Goal: Book appointment/travel/reservation

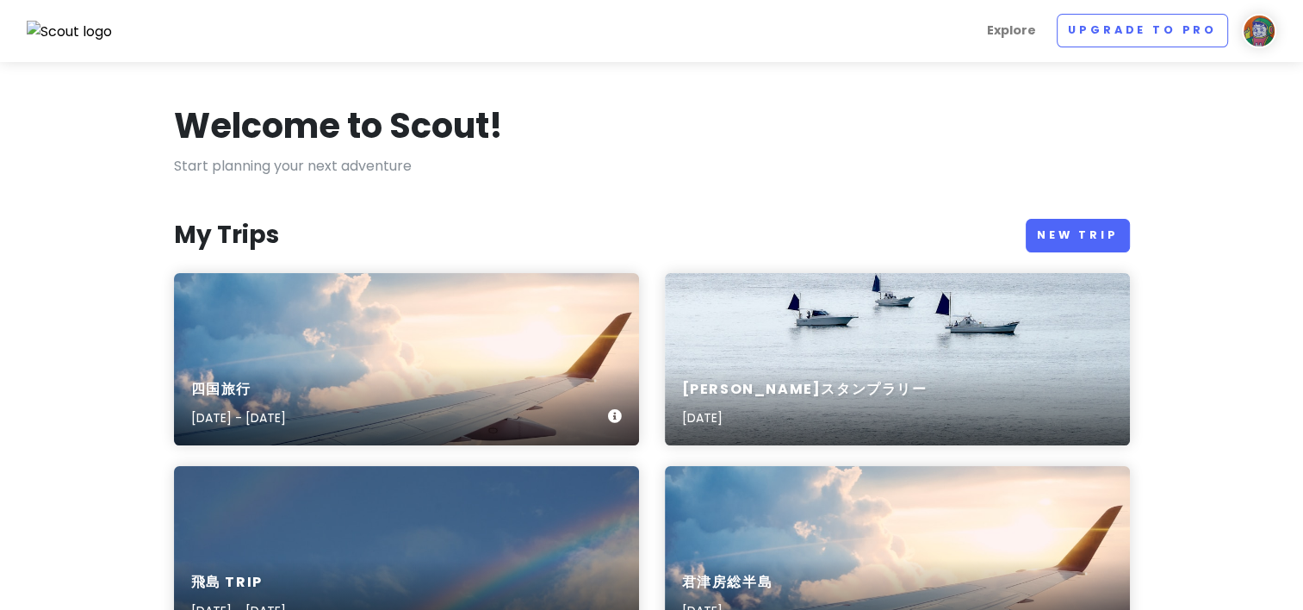
click at [374, 351] on div "四国旅行 [DATE] - [DATE]" at bounding box center [406, 359] width 465 height 172
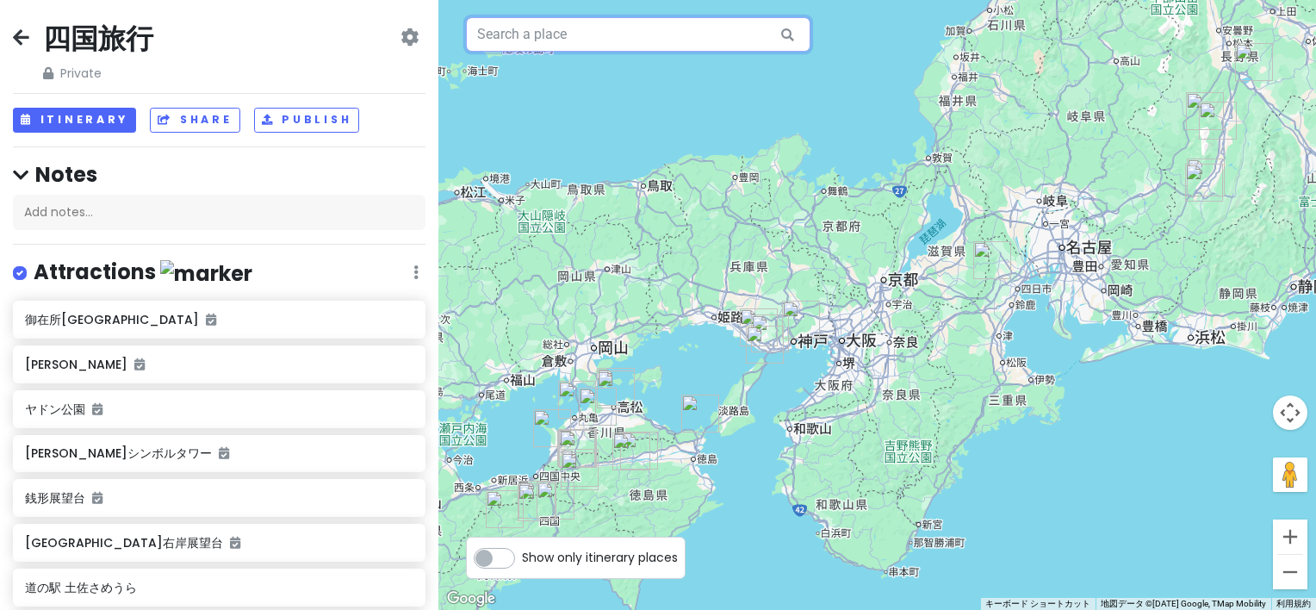
click at [546, 28] on input "text" at bounding box center [638, 34] width 344 height 34
paste input "道後hakuro"
type input "日本、[STREET_ADDRESS][PERSON_NAME][PERSON_NAME] 道後hakuro"
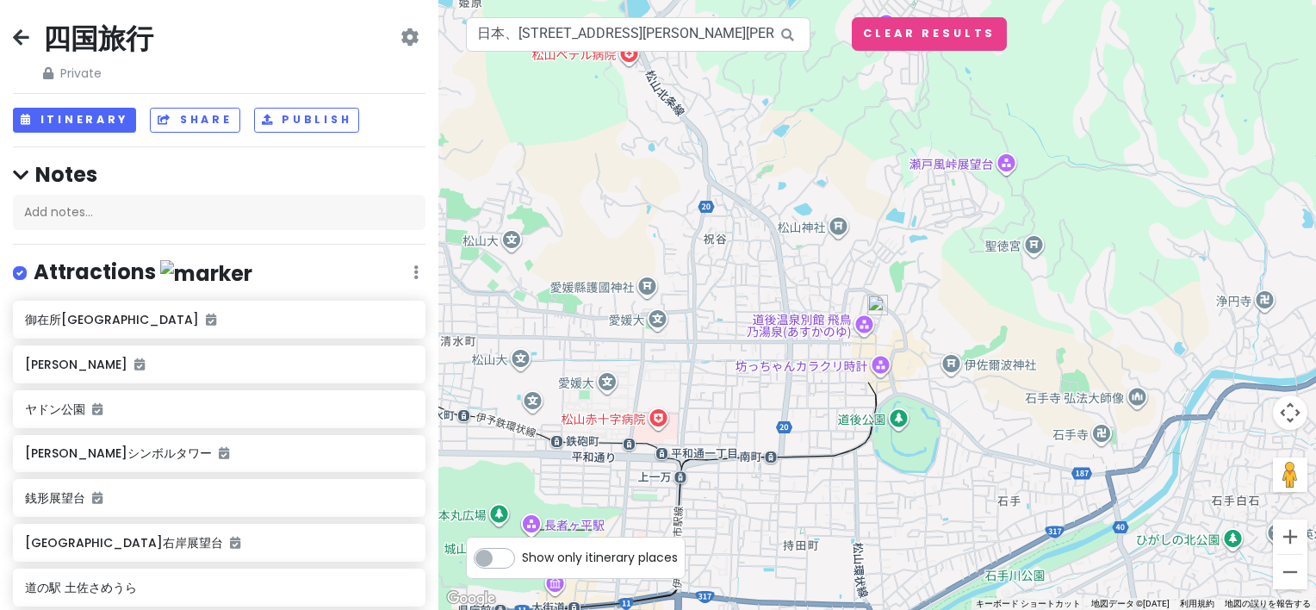
click at [883, 301] on img at bounding box center [877, 305] width 21 height 21
click at [876, 301] on img at bounding box center [877, 305] width 21 height 21
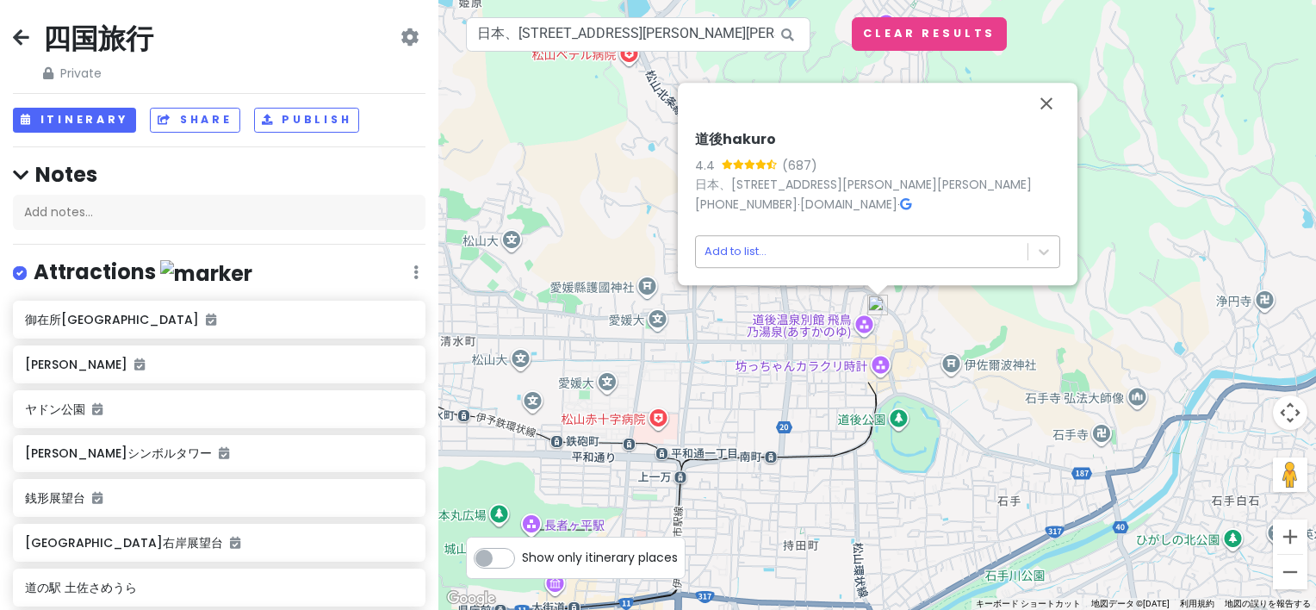
click at [820, 257] on body "四国旅行 Private Change Dates Make a Copy Delete Trip Go Pro ⚡️ Give Feedback 💡 Sup…" at bounding box center [658, 305] width 1316 height 610
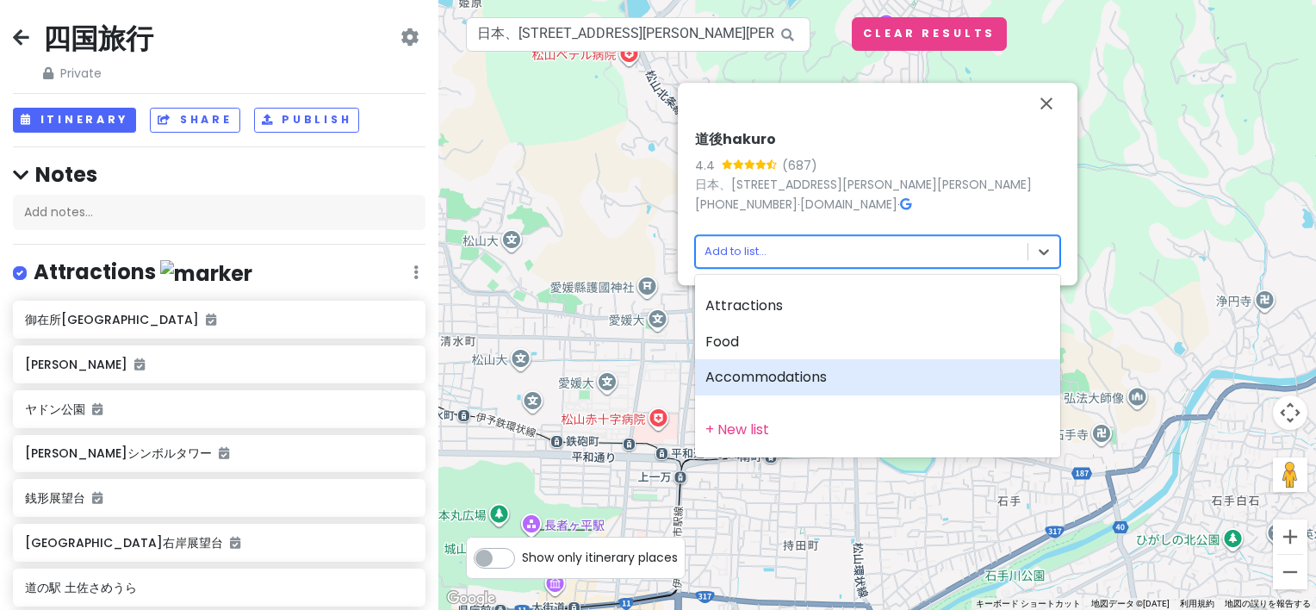
click at [776, 377] on div "Accommodations" at bounding box center [877, 377] width 365 height 36
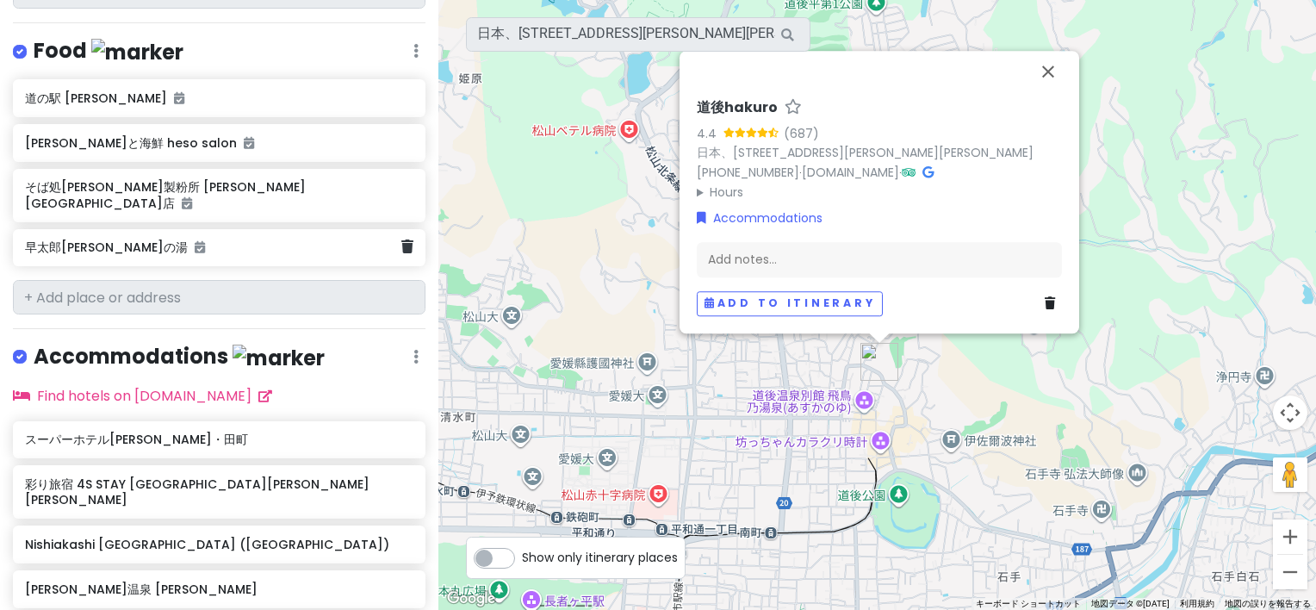
scroll to position [1447, 0]
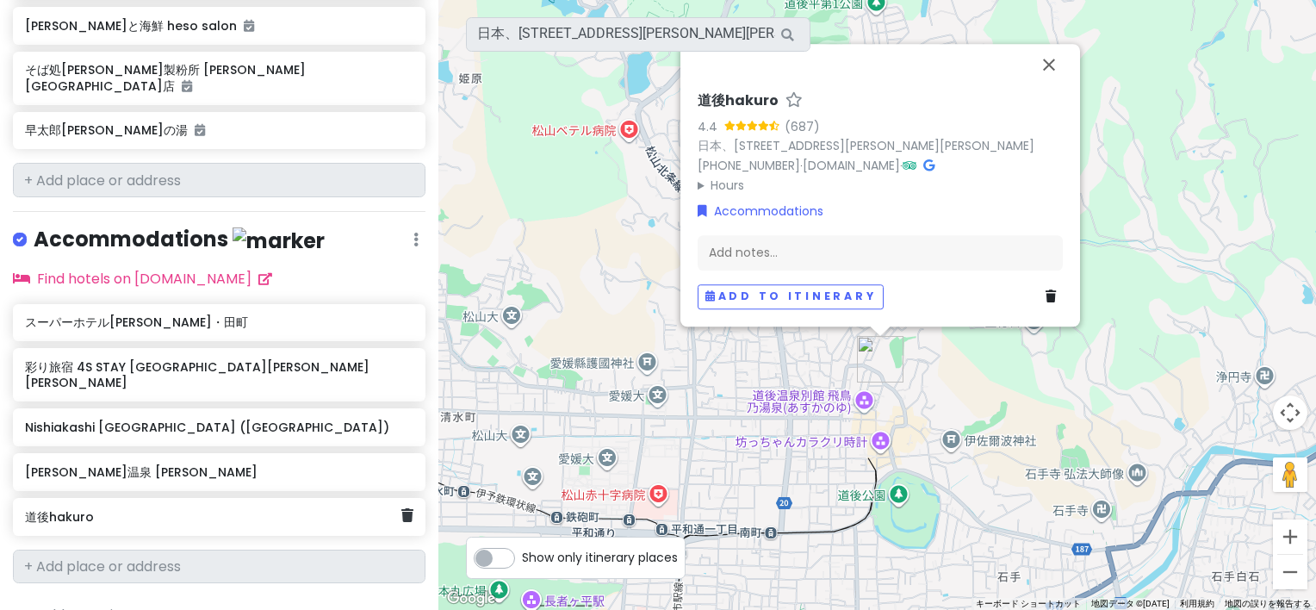
click at [214, 509] on h6 "道後hakuro" at bounding box center [213, 517] width 376 height 16
click at [292, 498] on div "道後hakuro" at bounding box center [219, 517] width 413 height 38
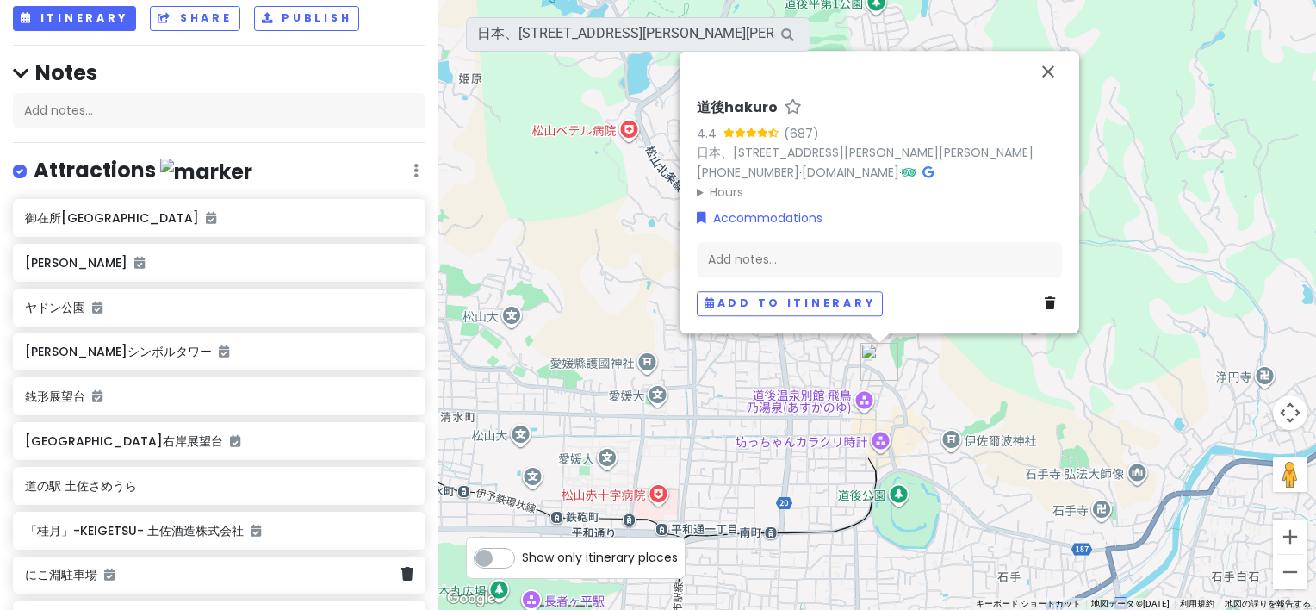
scroll to position [0, 0]
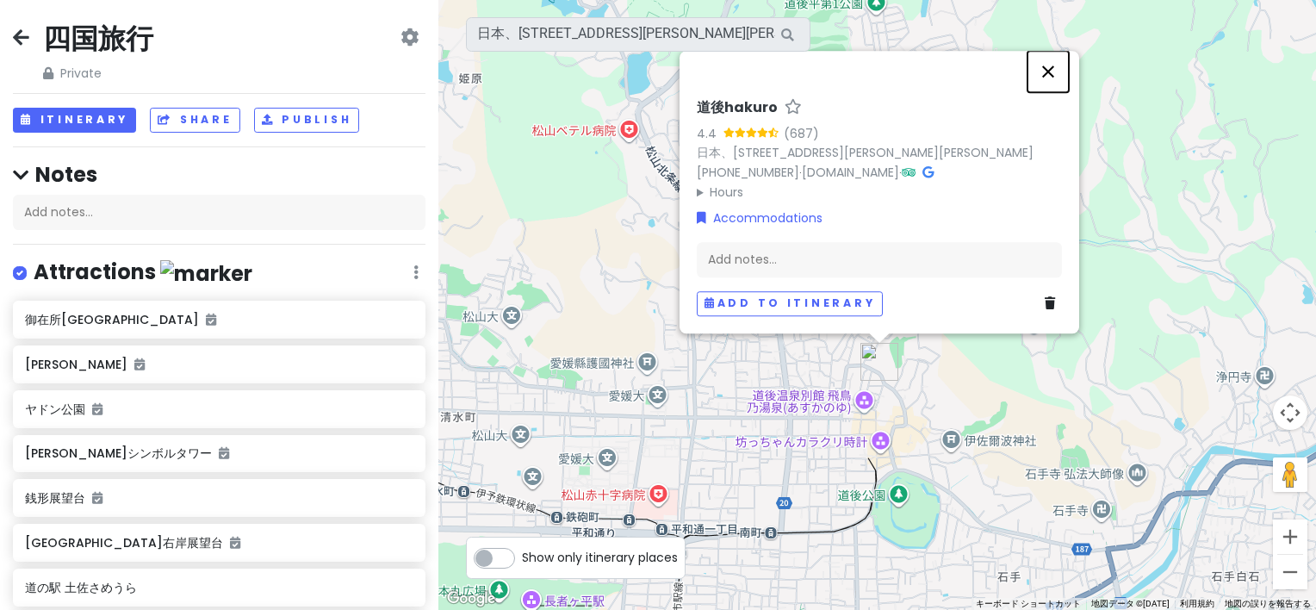
click at [1048, 74] on button "閉じる" at bounding box center [1047, 71] width 41 height 41
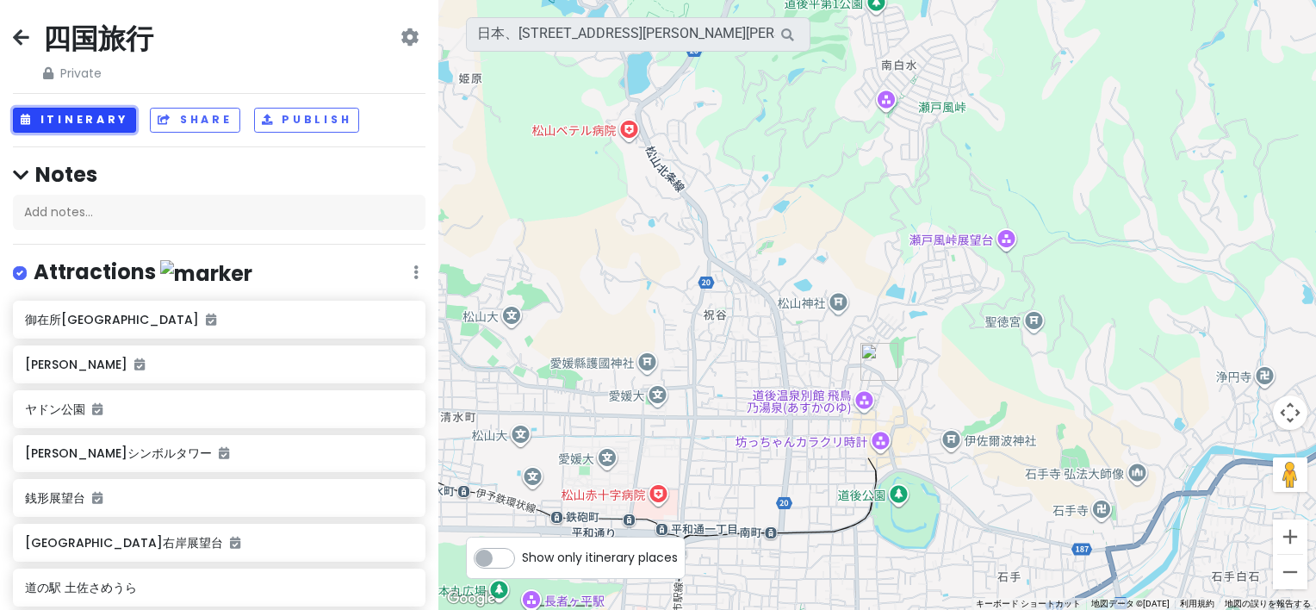
click at [97, 114] on button "Itinerary" at bounding box center [74, 120] width 123 height 25
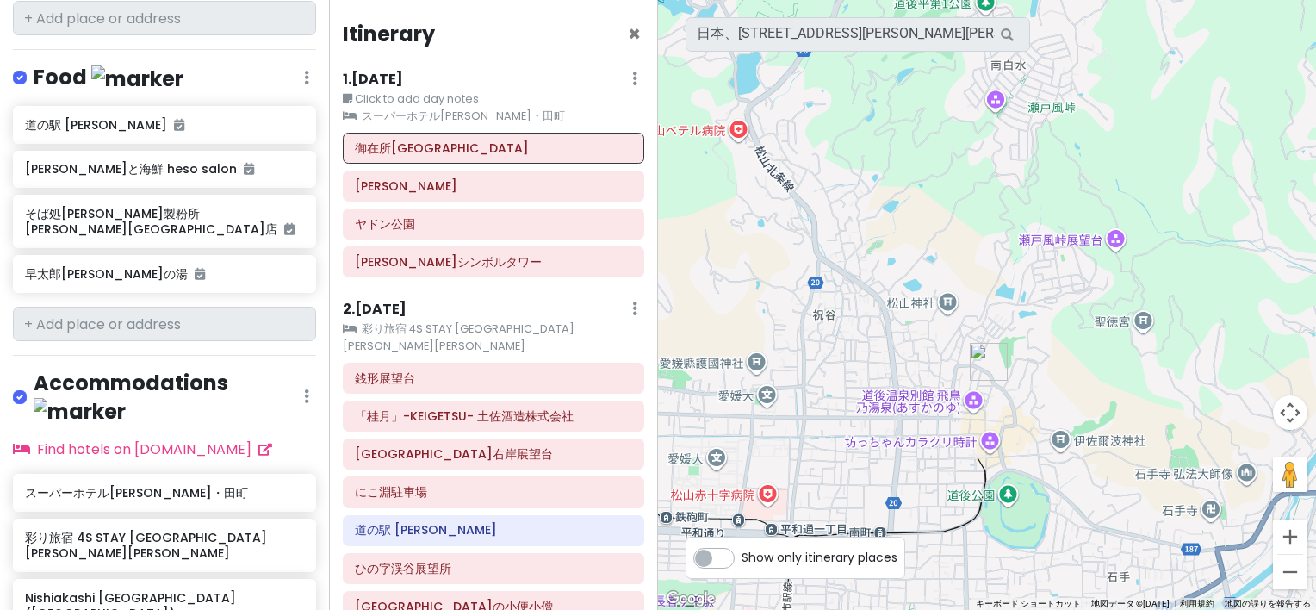
scroll to position [1463, 0]
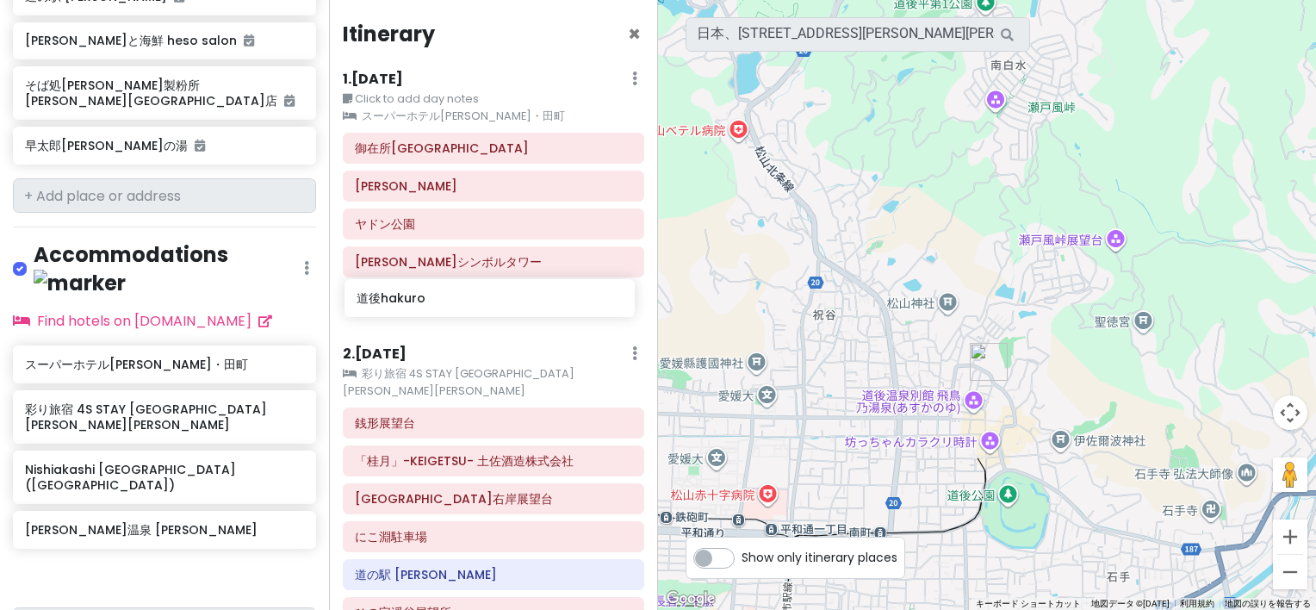
drag, startPoint x: 171, startPoint y: 486, endPoint x: 503, endPoint y: 300, distance: 380.2
click at [503, 300] on div "四国旅行 Private Change Dates Make a Copy Delete Trip Go Pro ⚡️ Give Feedback 💡 Sup…" at bounding box center [658, 305] width 1316 height 610
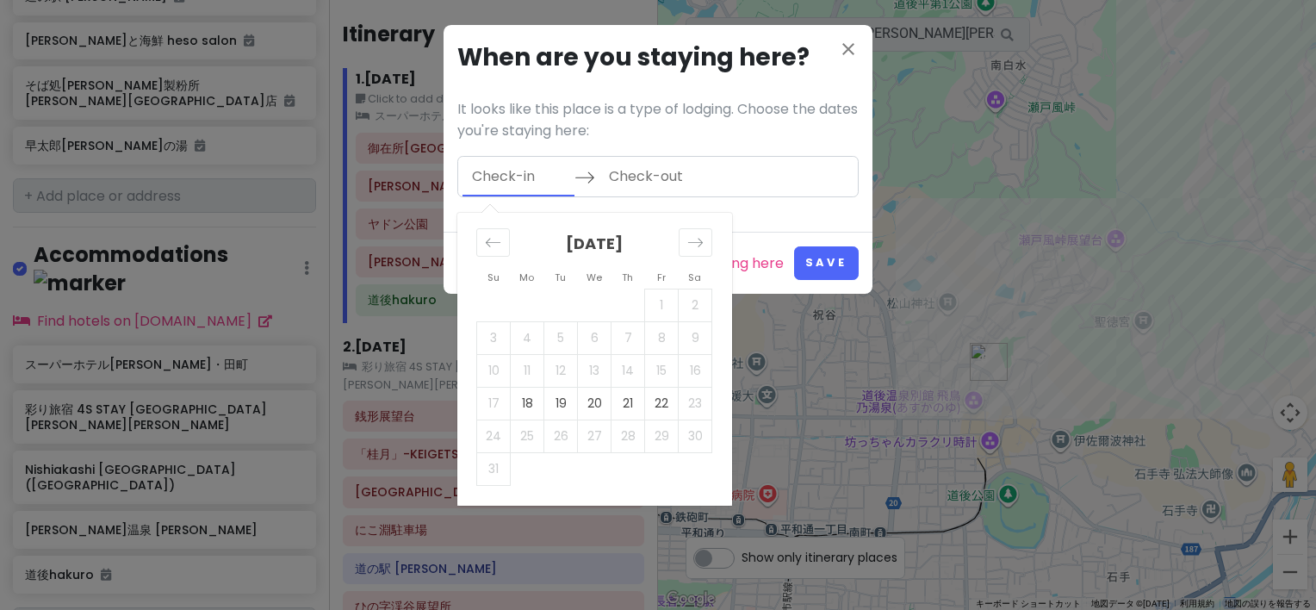
click at [541, 177] on input "Check-in" at bounding box center [518, 177] width 112 height 40
click at [520, 410] on td "18" at bounding box center [528, 403] width 34 height 33
type input "[DATE]"
click at [560, 406] on td "19" at bounding box center [561, 403] width 34 height 33
type input "[DATE]"
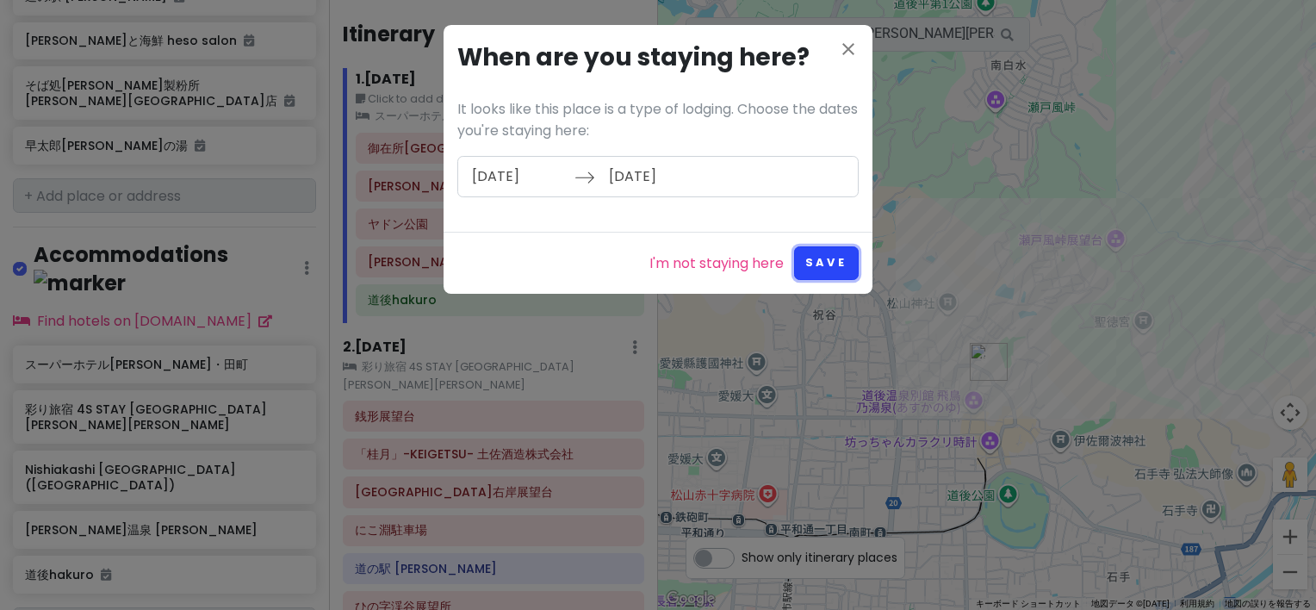
click at [834, 262] on button "Save" at bounding box center [826, 263] width 65 height 34
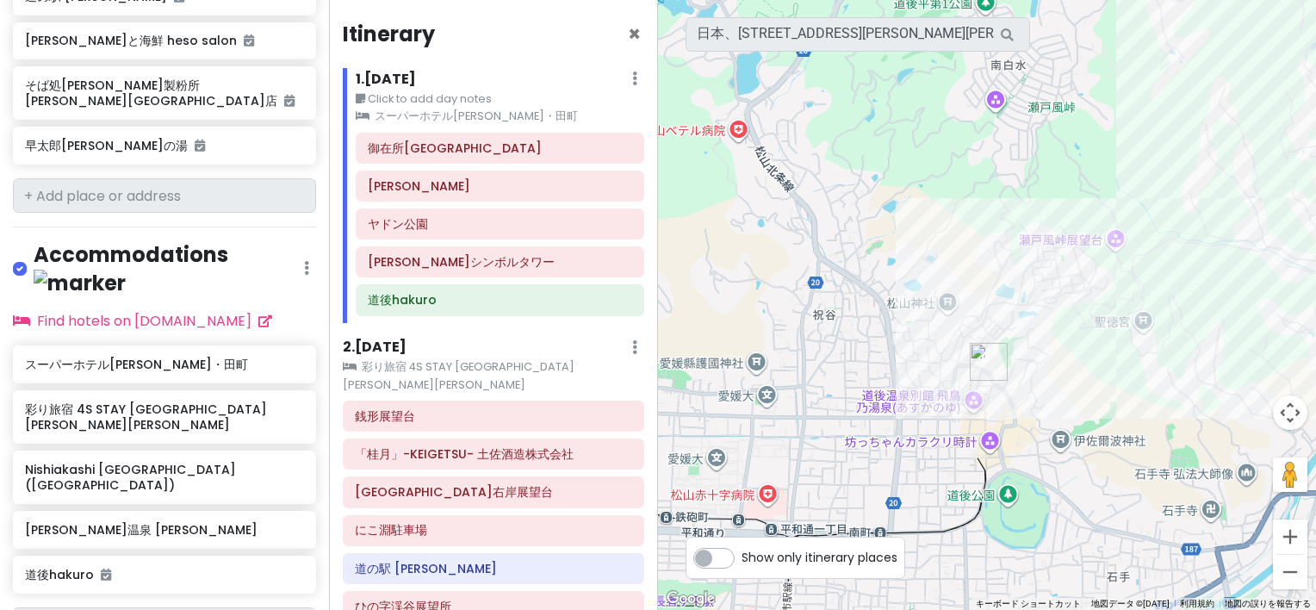
scroll to position [0, 0]
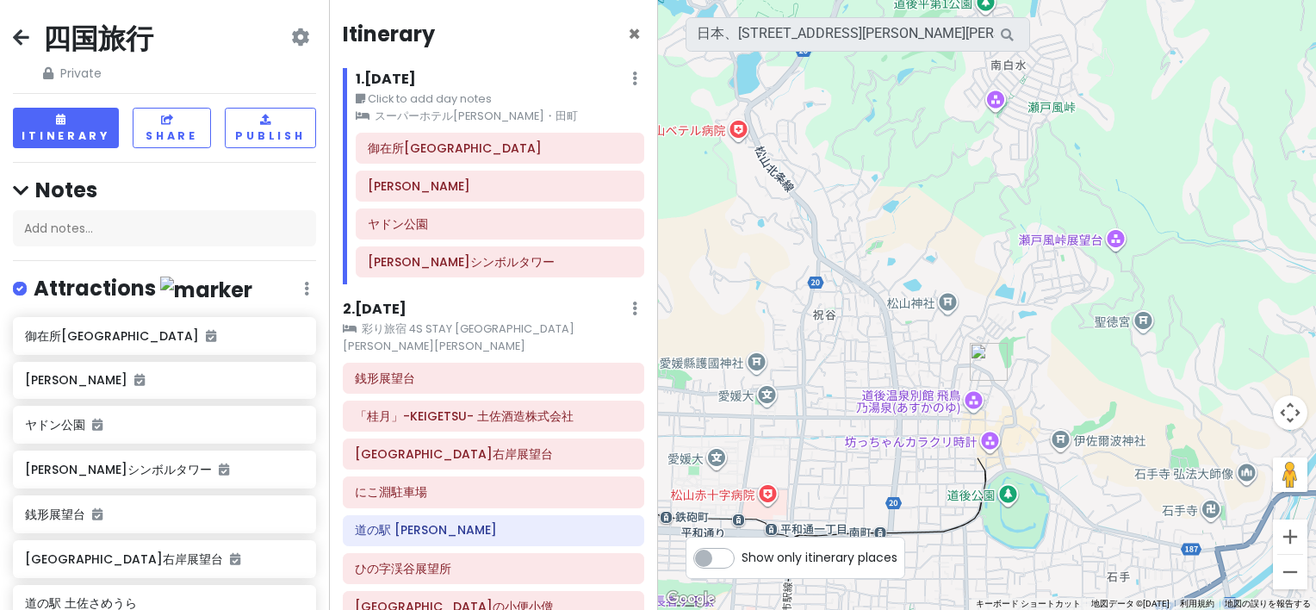
click at [438, 111] on small "スーパーホテル[PERSON_NAME]・田町" at bounding box center [500, 116] width 288 height 17
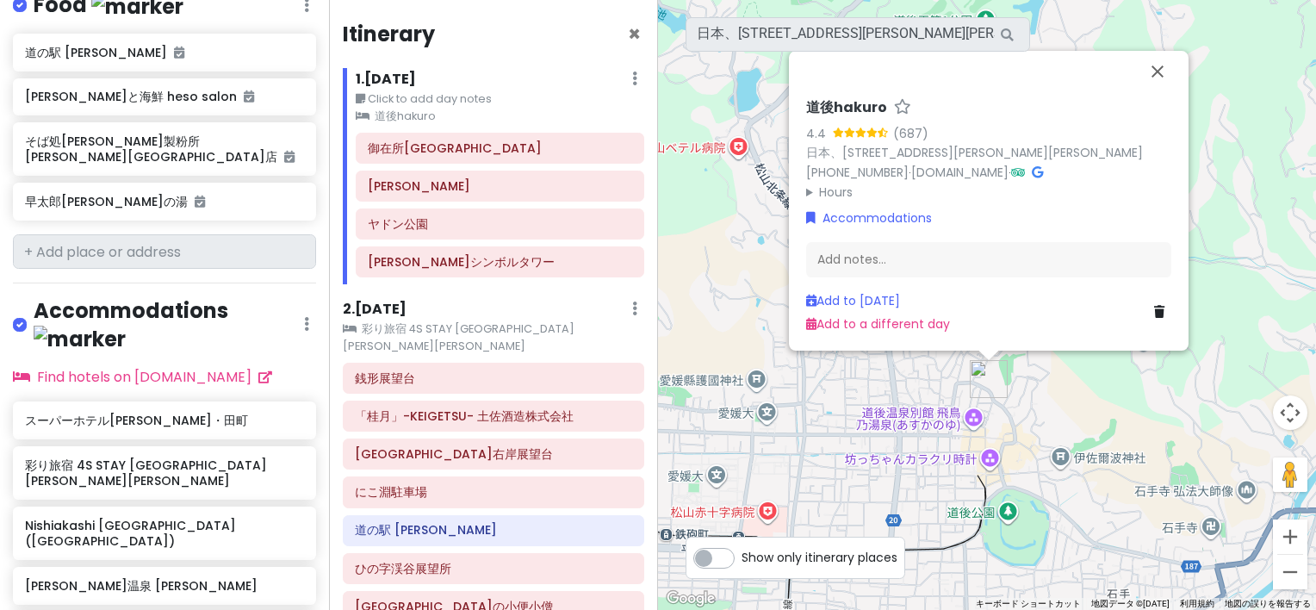
scroll to position [1463, 0]
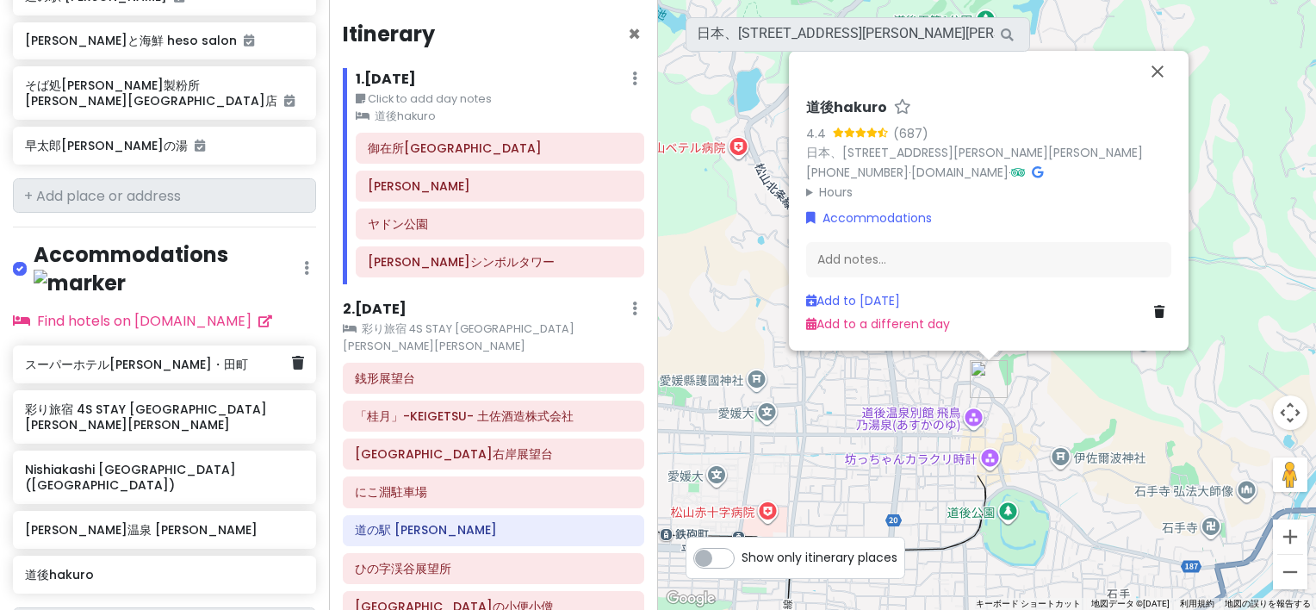
click at [295, 345] on div "スーパーホテル[PERSON_NAME]・田町" at bounding box center [164, 364] width 303 height 38
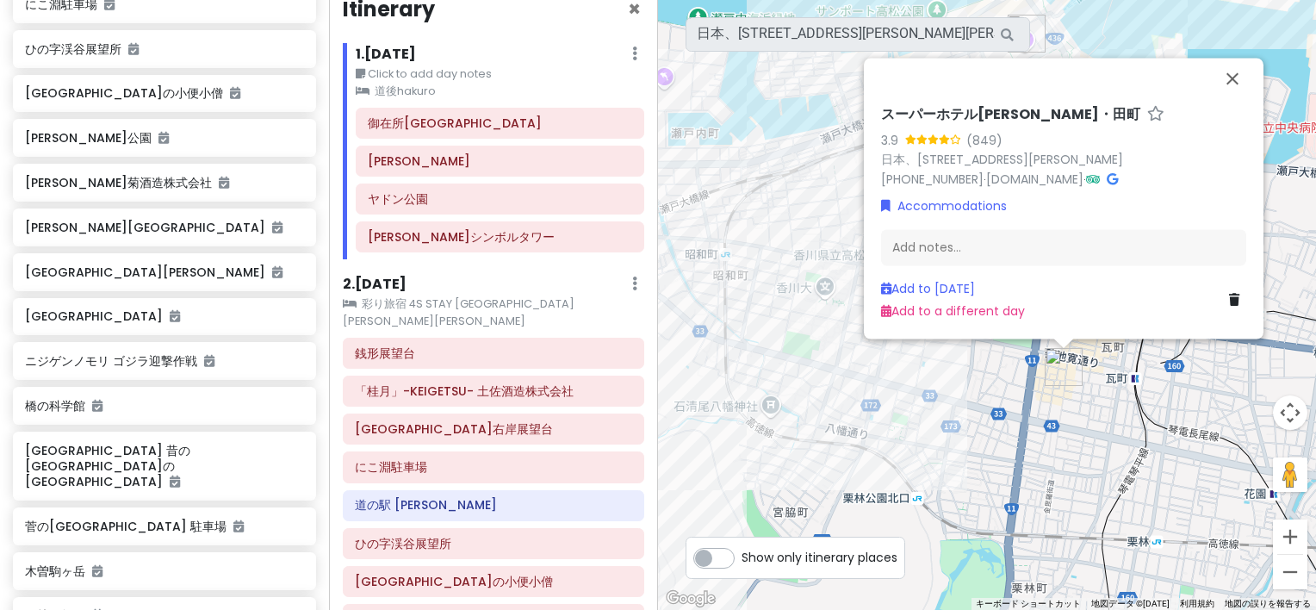
scroll to position [0, 0]
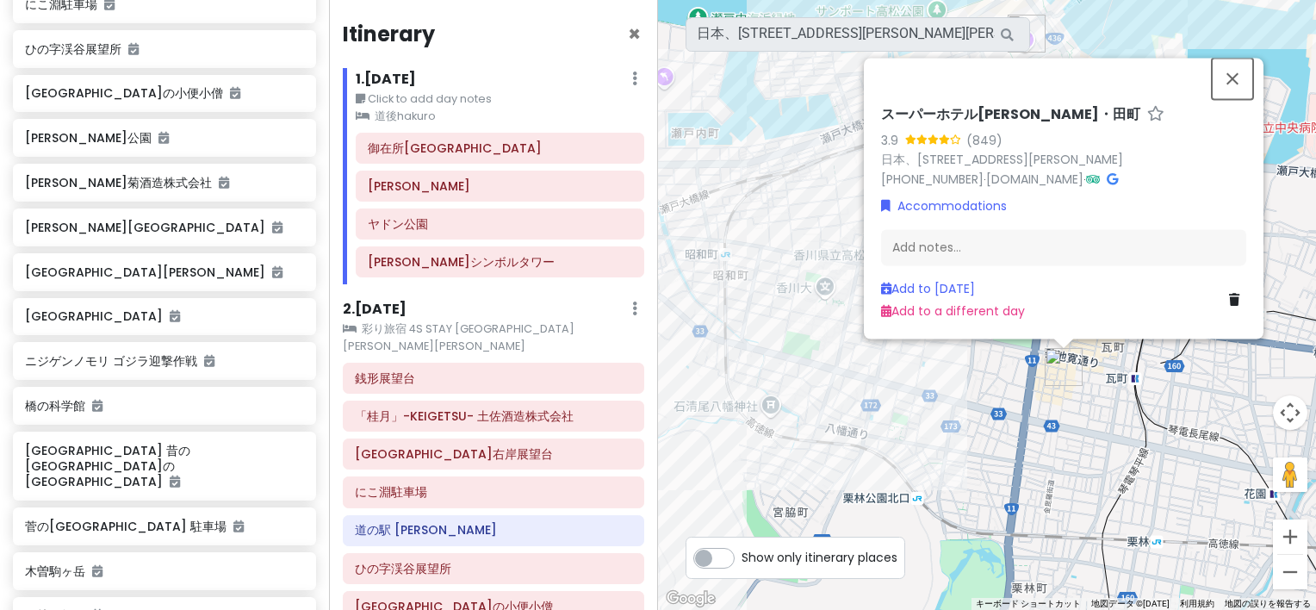
click at [1230, 81] on button "閉じる" at bounding box center [1232, 78] width 41 height 41
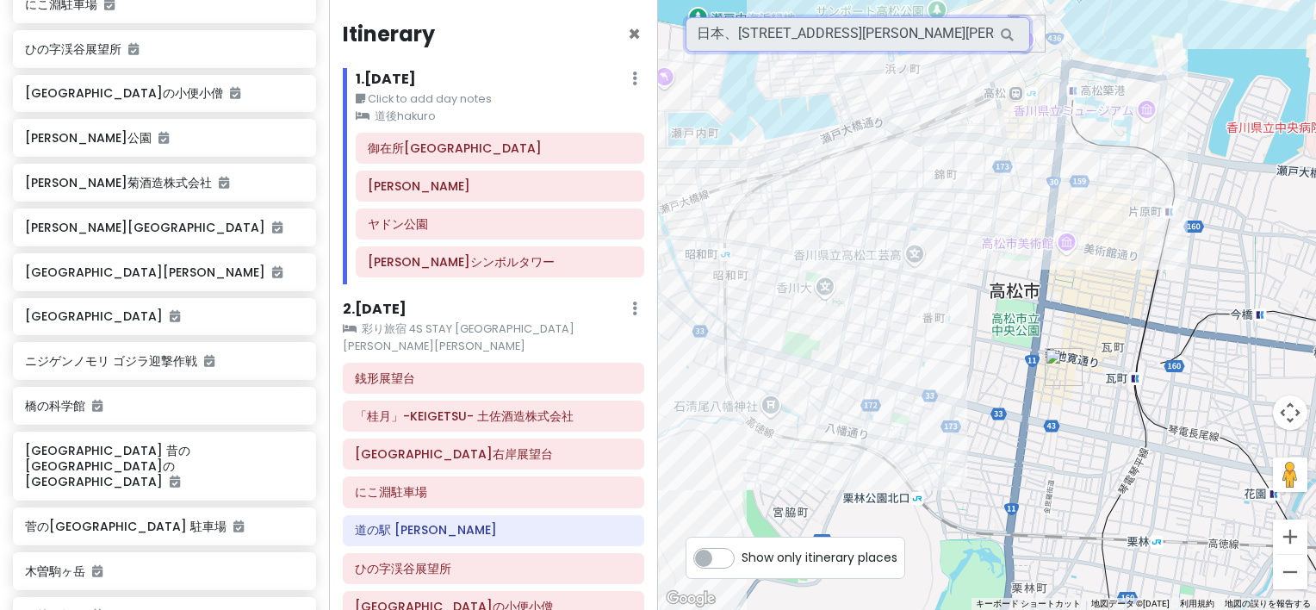
click at [956, 48] on input "日本、[STREET_ADDRESS][PERSON_NAME][PERSON_NAME] 道後hakuro" at bounding box center [858, 34] width 344 height 34
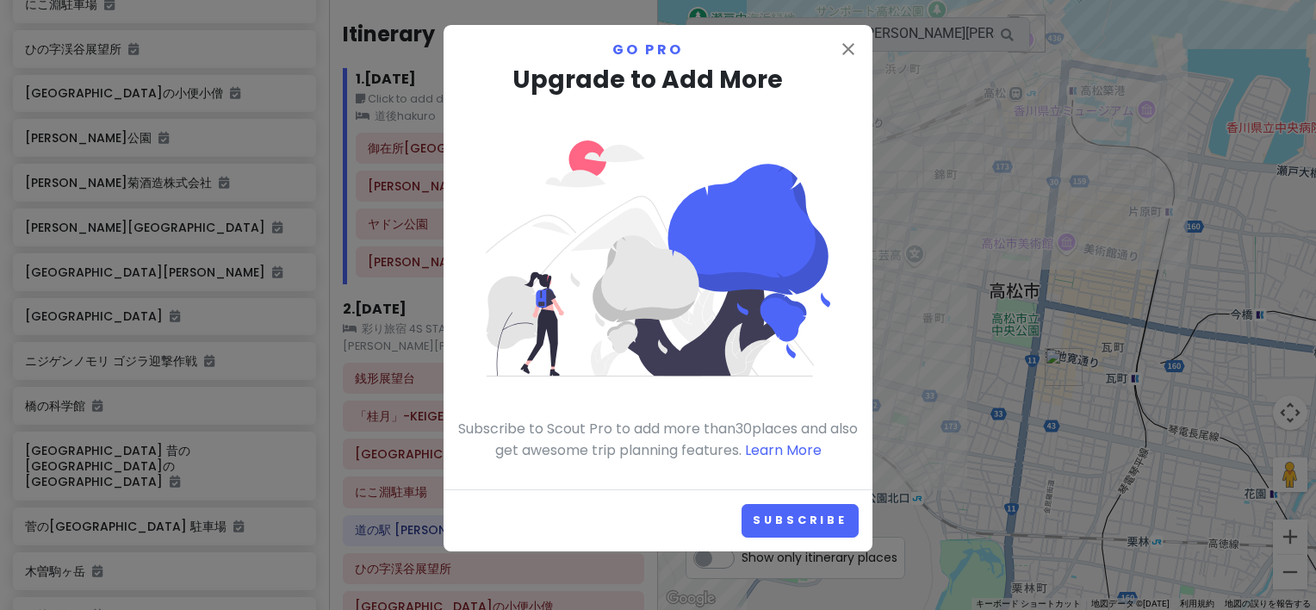
click at [851, 35] on div "close Go Pro Upgrade to Add More Subscribe to Scout Pro to add more than 30 pla…" at bounding box center [658, 257] width 429 height 464
click at [858, 45] on icon "close" at bounding box center [848, 49] width 21 height 21
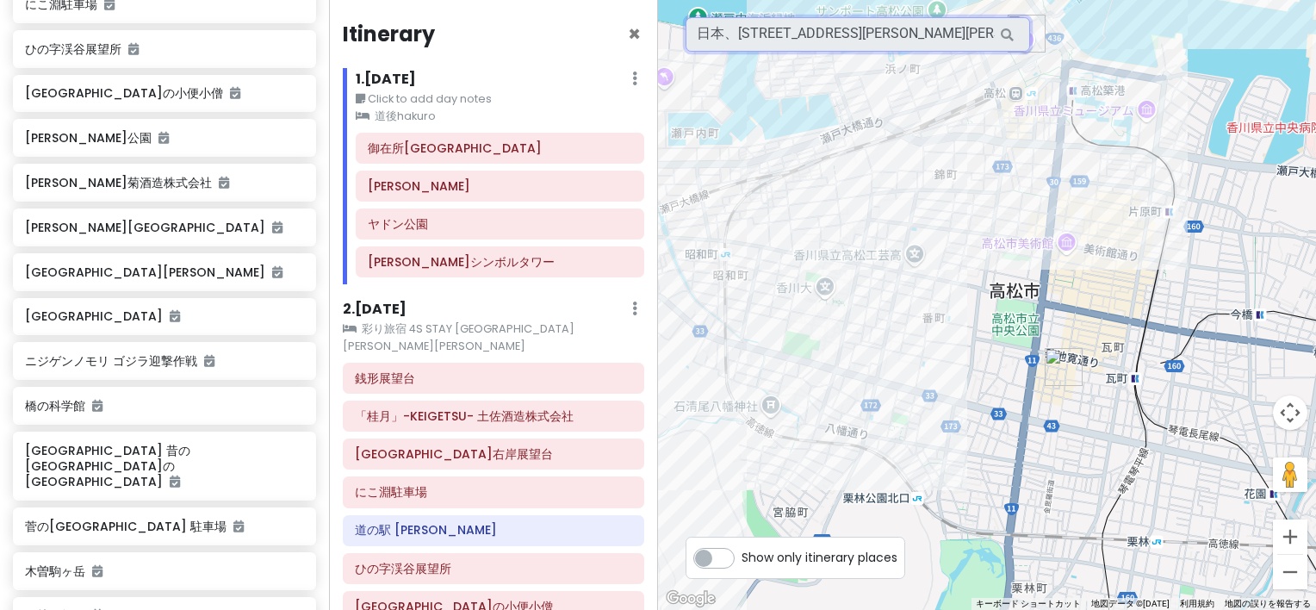
click at [863, 38] on input "日本、[STREET_ADDRESS][PERSON_NAME][PERSON_NAME] 道後hakuro" at bounding box center [858, 34] width 344 height 34
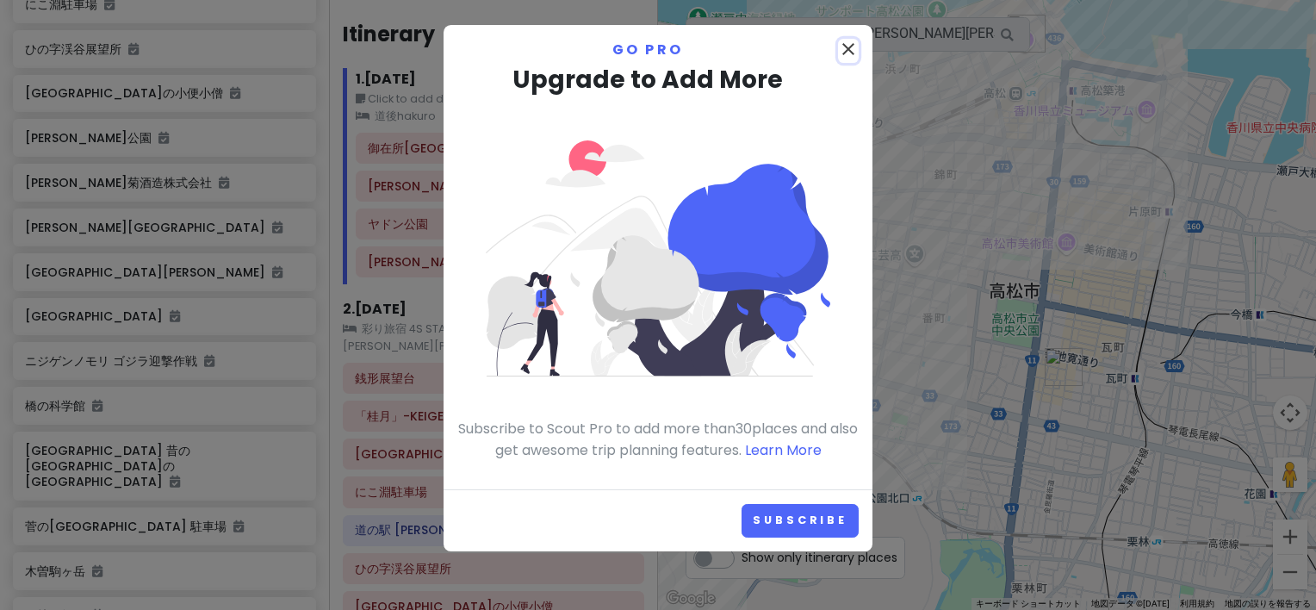
click at [847, 41] on icon "close" at bounding box center [848, 49] width 21 height 21
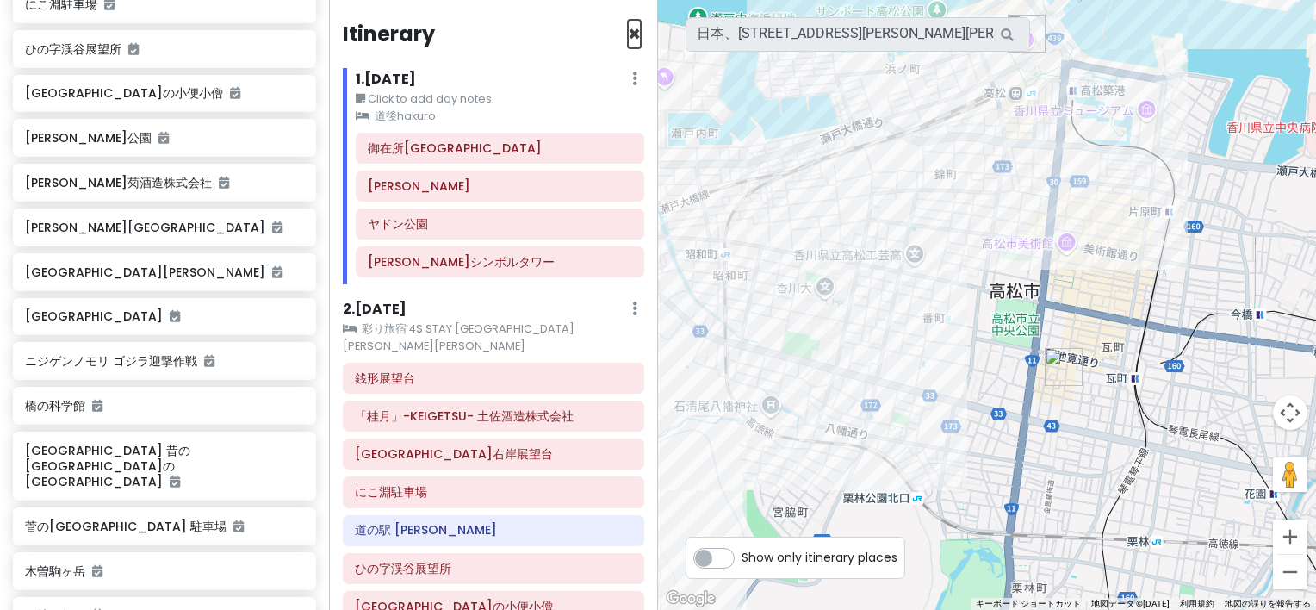
click at [628, 34] on span "×" at bounding box center [634, 34] width 13 height 28
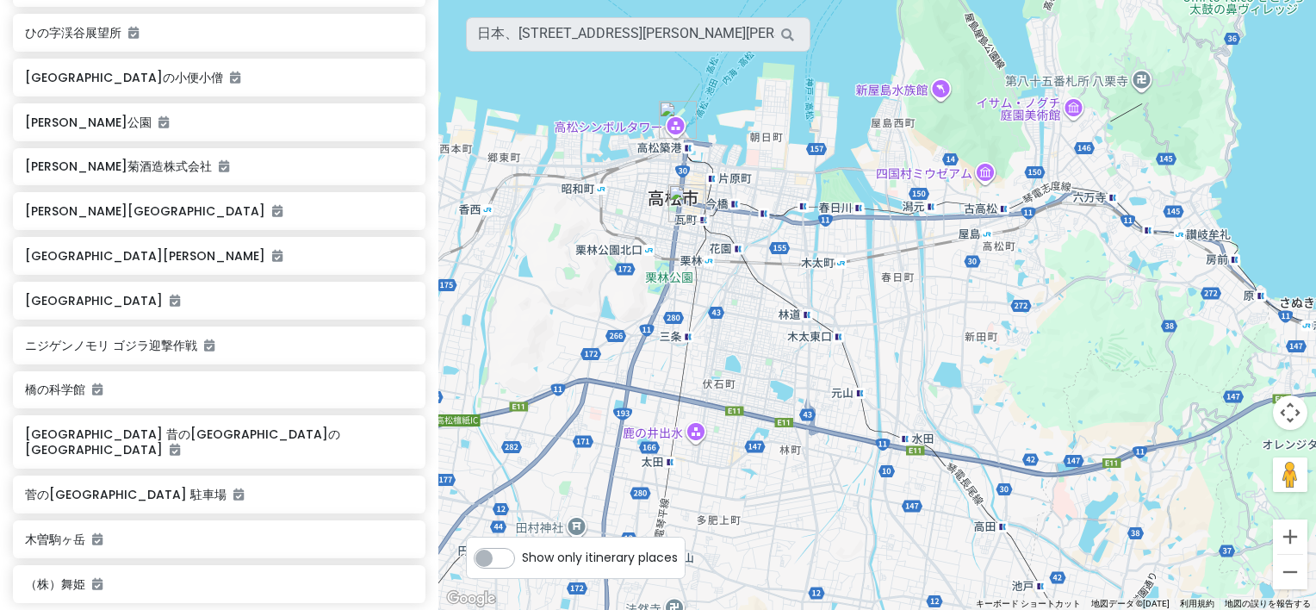
click at [785, 32] on icon at bounding box center [787, 34] width 39 height 35
click at [692, 31] on input "日本、[STREET_ADDRESS][PERSON_NAME][PERSON_NAME] 道後hakuro" at bounding box center [638, 34] width 344 height 34
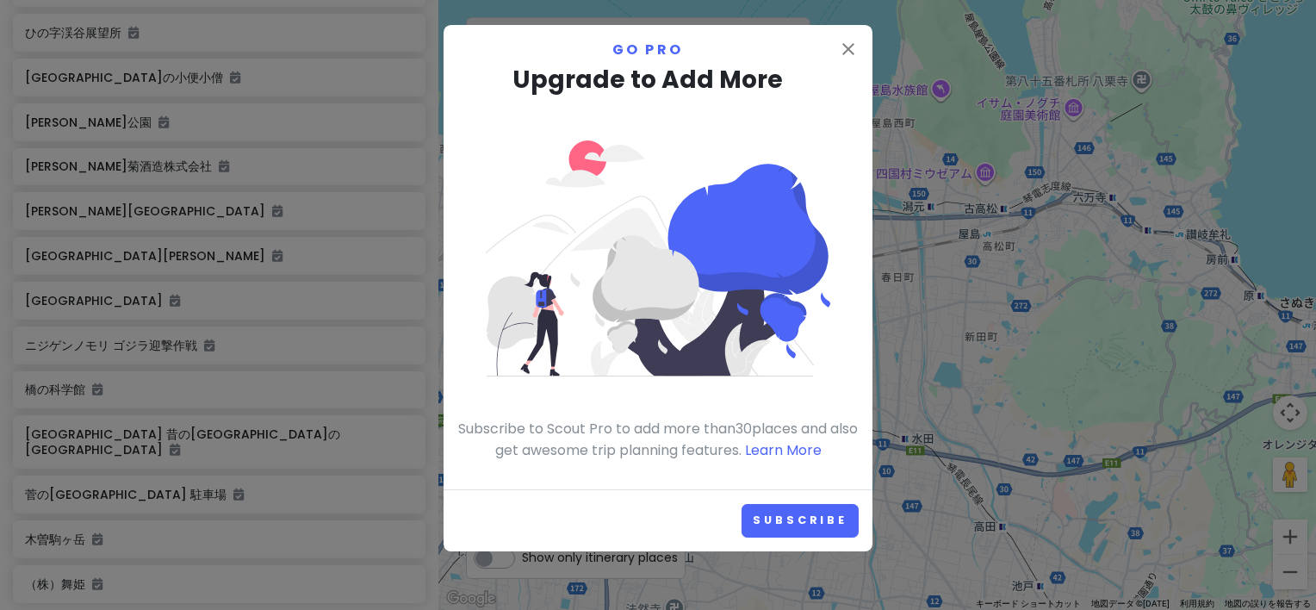
click at [691, 39] on p "Go Pro" at bounding box center [657, 50] width 401 height 22
click at [691, 31] on div "close Go Pro Upgrade to Add More Subscribe to Scout Pro to add more than 30 pla…" at bounding box center [658, 257] width 429 height 464
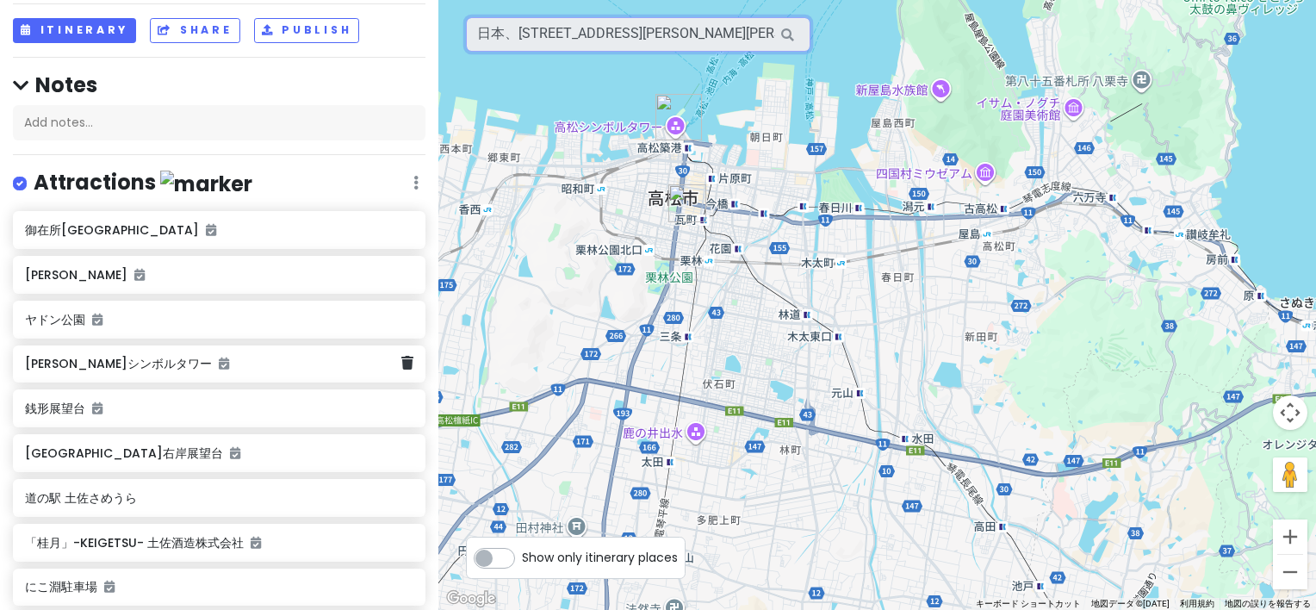
scroll to position [172, 0]
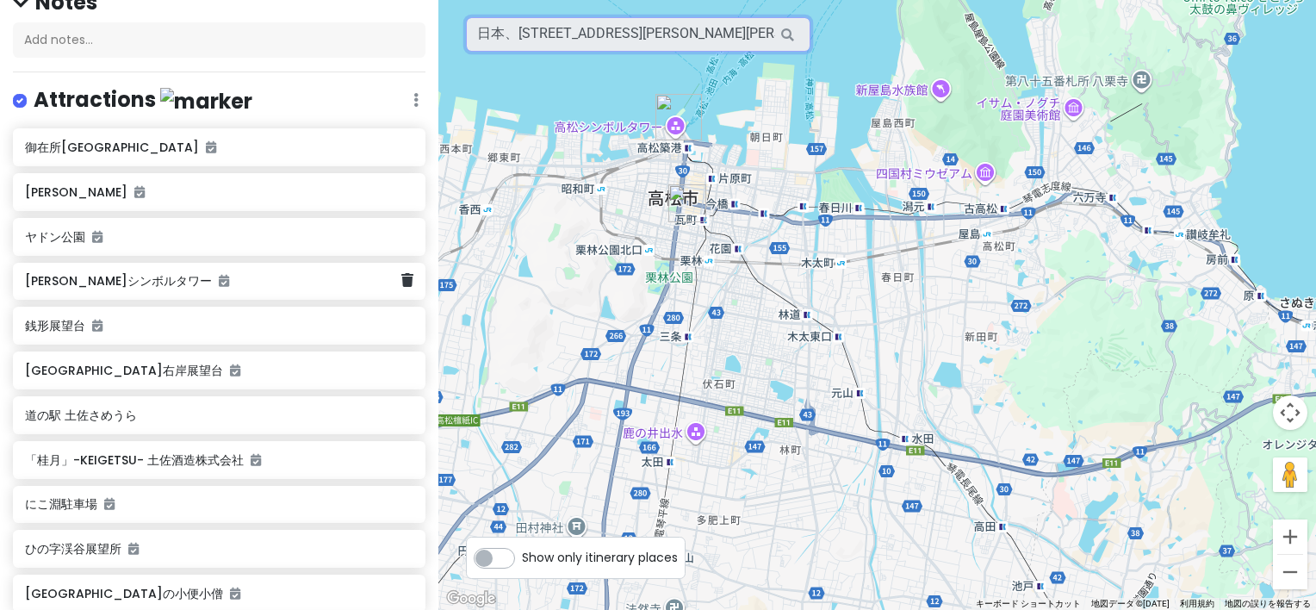
click at [400, 283] on div "[PERSON_NAME]シンボルタワー" at bounding box center [219, 282] width 413 height 38
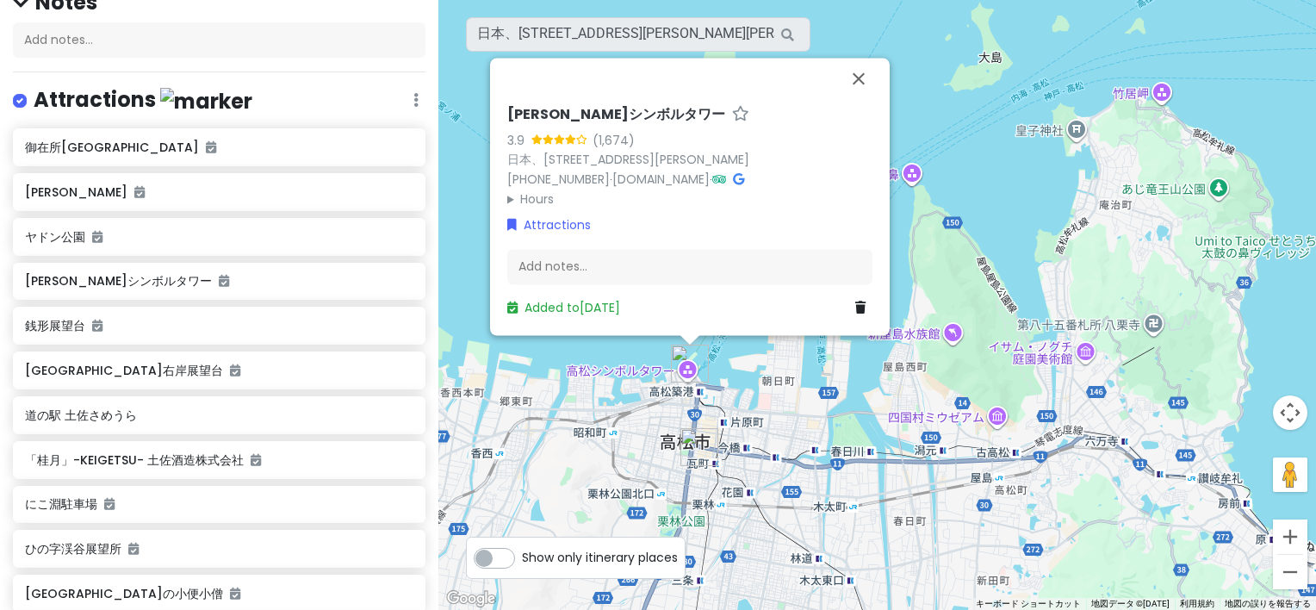
click at [856, 303] on icon at bounding box center [860, 308] width 10 height 12
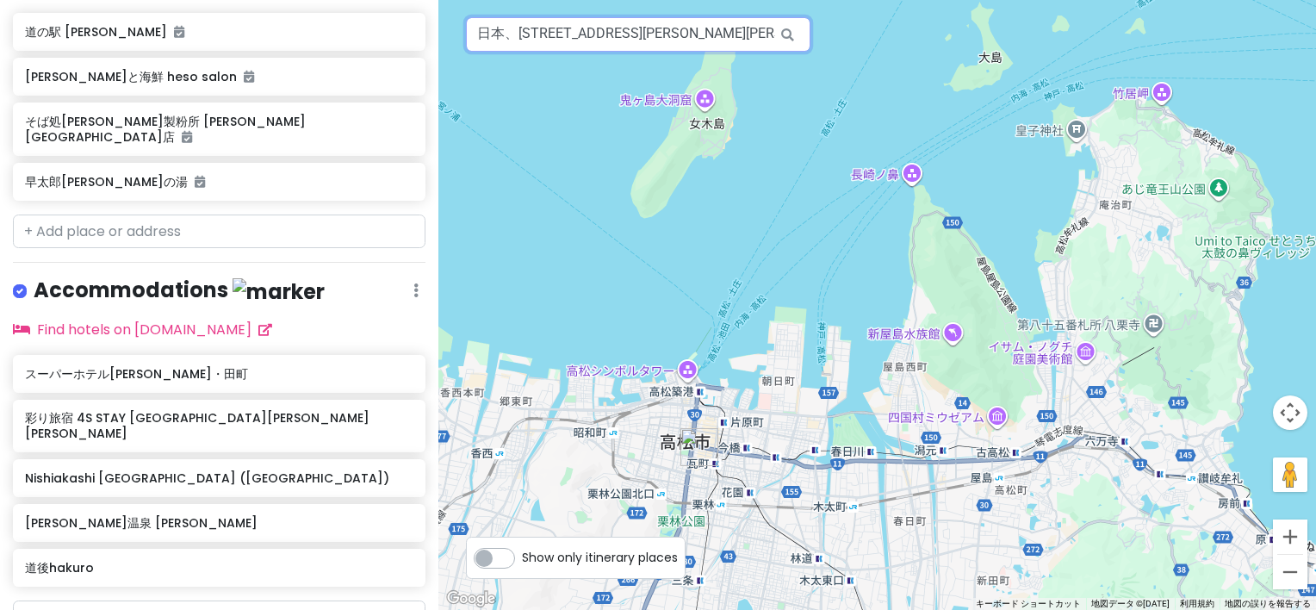
scroll to position [1378, 0]
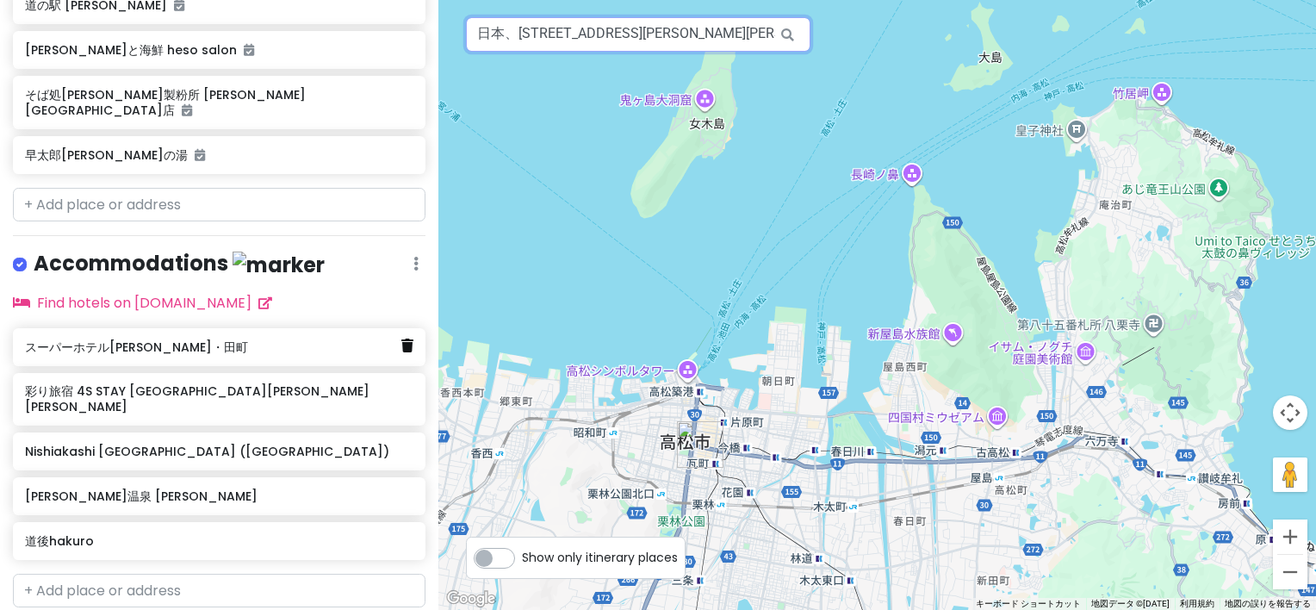
click at [401, 338] on icon at bounding box center [407, 345] width 12 height 14
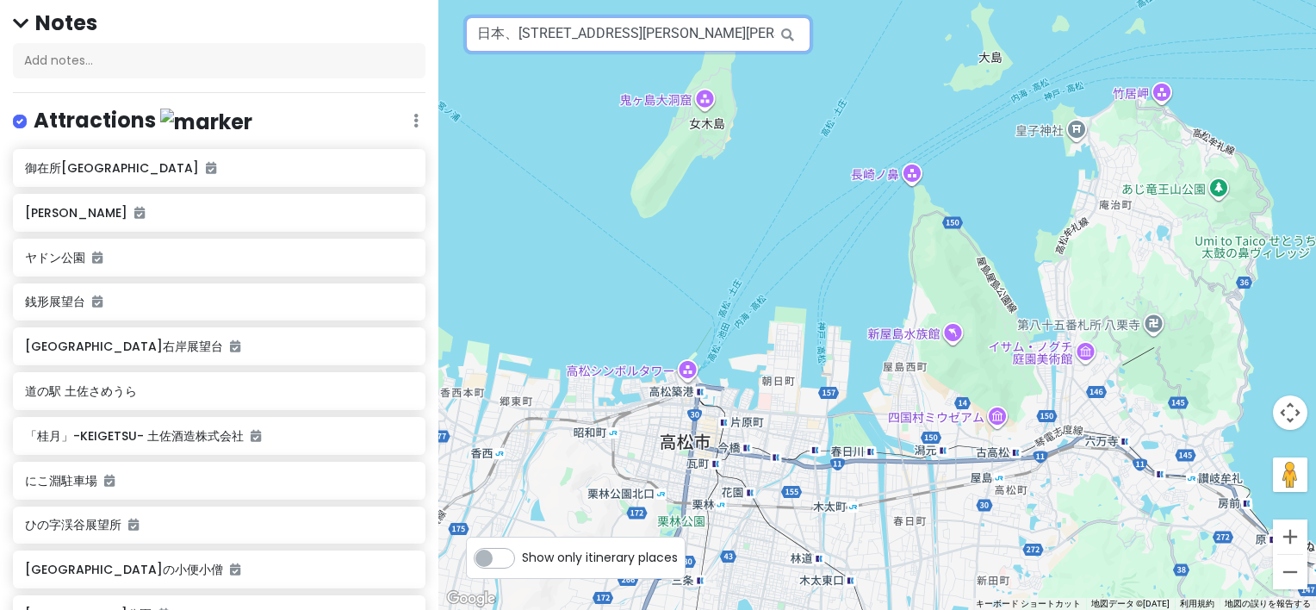
scroll to position [0, 0]
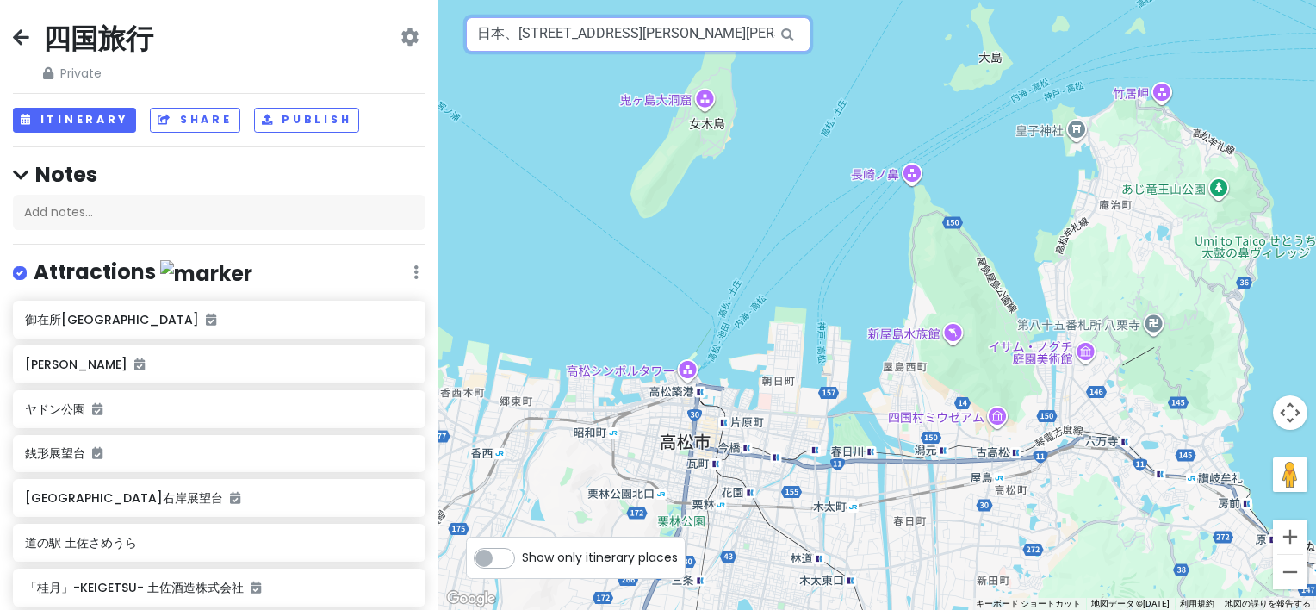
click at [605, 38] on input "日本、[STREET_ADDRESS][PERSON_NAME][PERSON_NAME] 道後hakuro" at bounding box center [638, 34] width 344 height 34
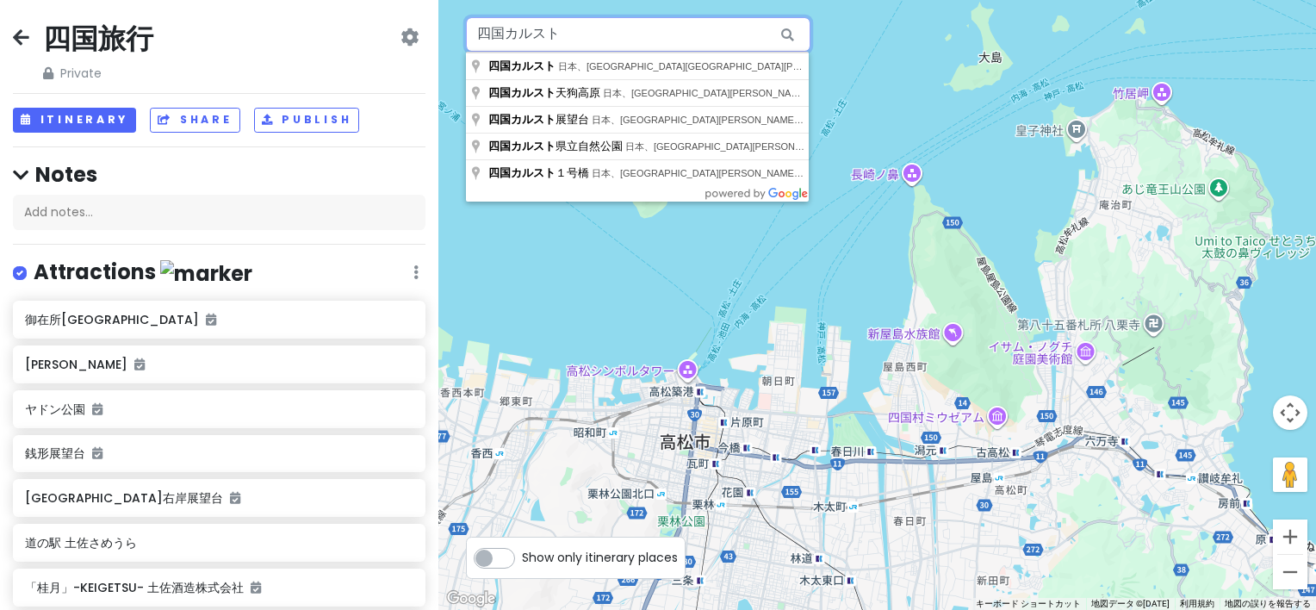
type input "四国カルスト"
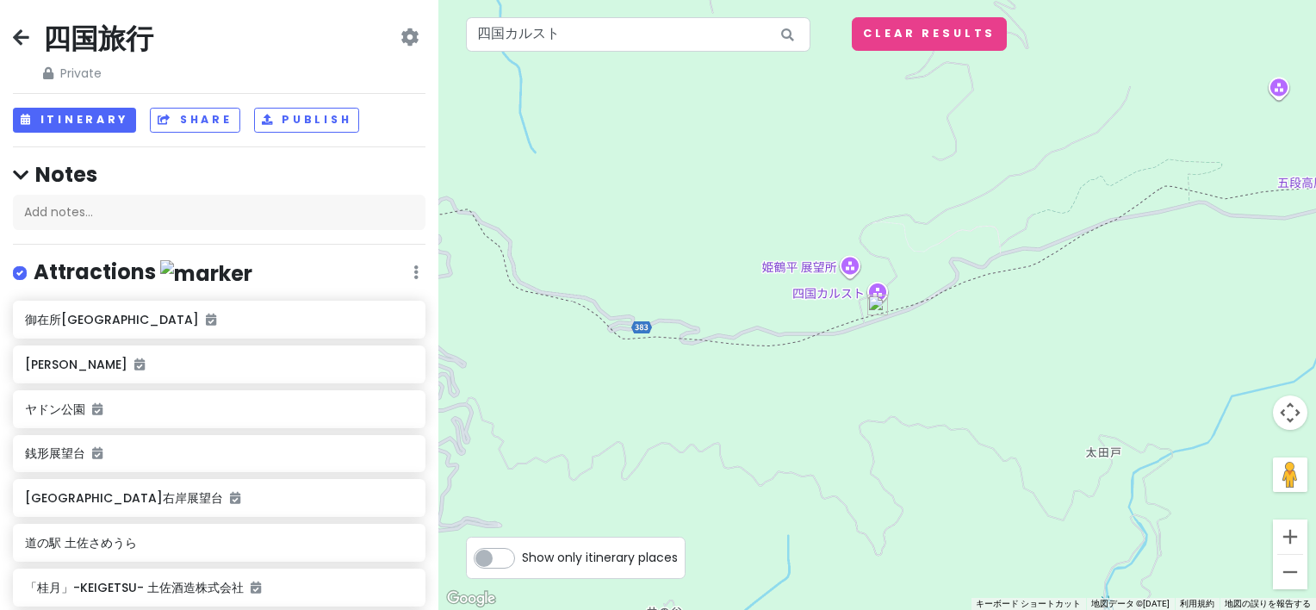
click at [875, 301] on img at bounding box center [877, 305] width 21 height 21
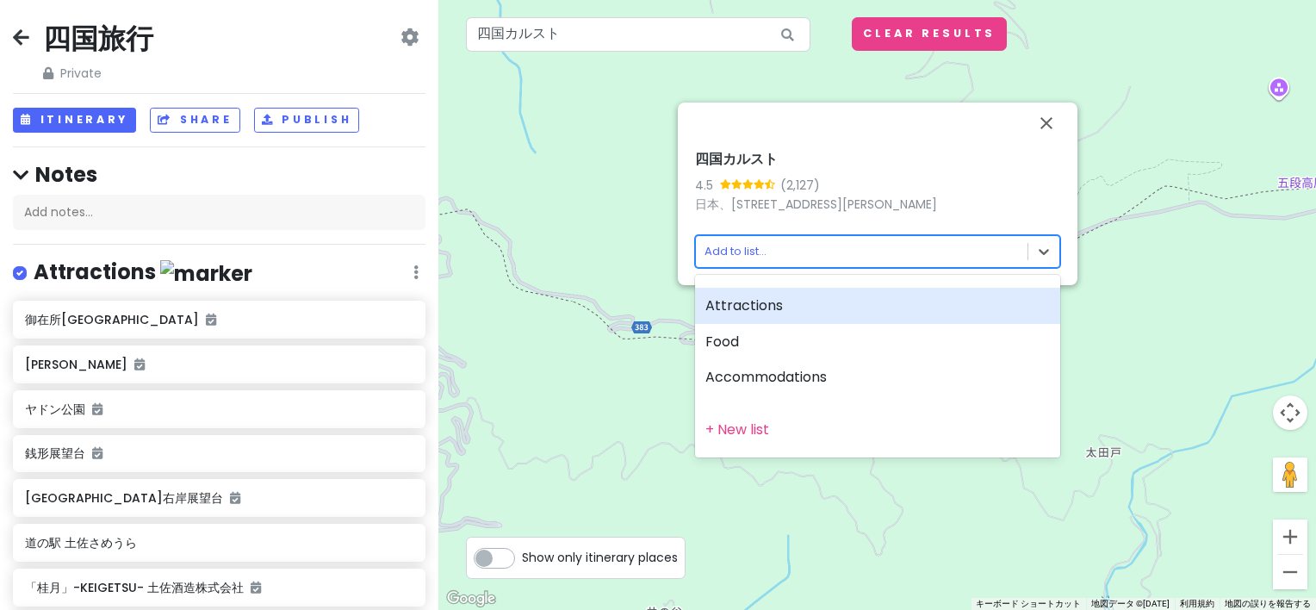
click at [803, 252] on body "四国旅行 Private Change Dates Make a Copy Delete Trip Go Pro ⚡️ Give Feedback 💡 Sup…" at bounding box center [658, 305] width 1316 height 610
click at [804, 294] on div "Attractions" at bounding box center [877, 306] width 365 height 36
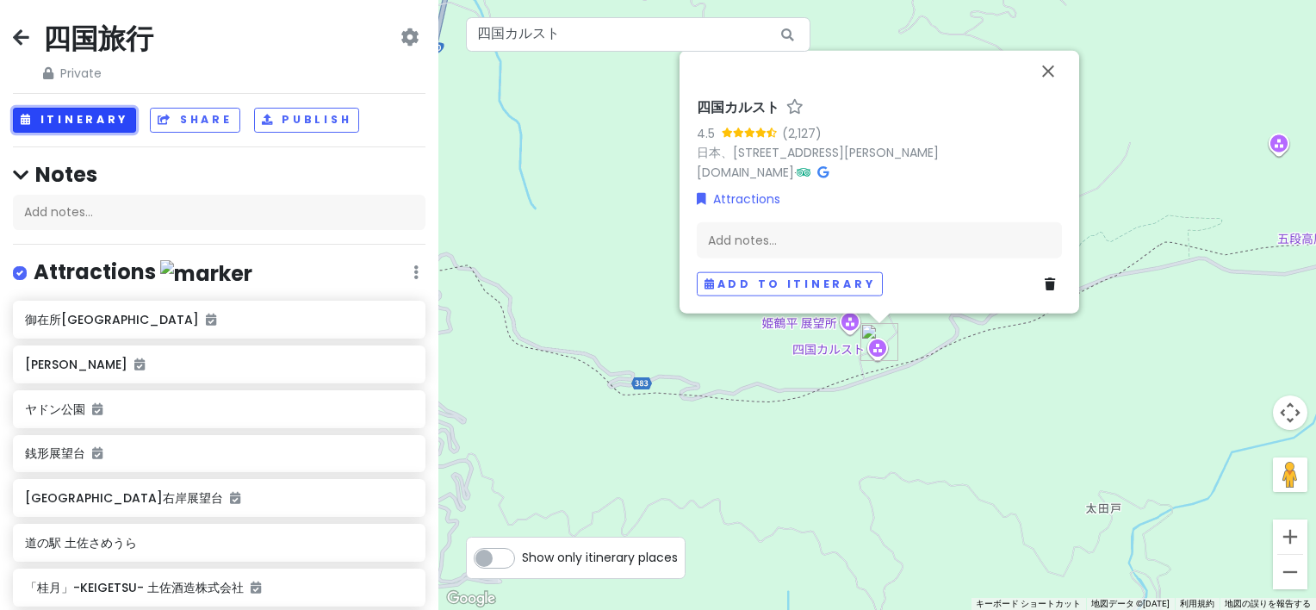
click at [88, 113] on button "Itinerary" at bounding box center [74, 120] width 123 height 25
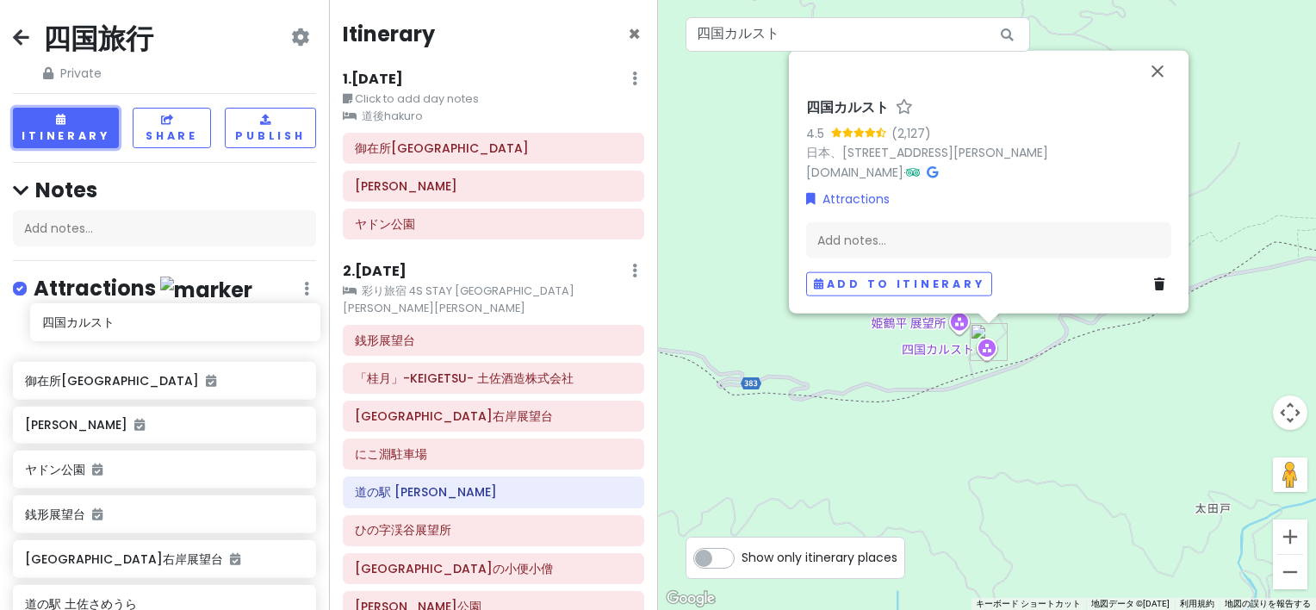
drag, startPoint x: 148, startPoint y: 506, endPoint x: 163, endPoint y: 333, distance: 173.7
click at [292, 382] on icon at bounding box center [298, 379] width 12 height 14
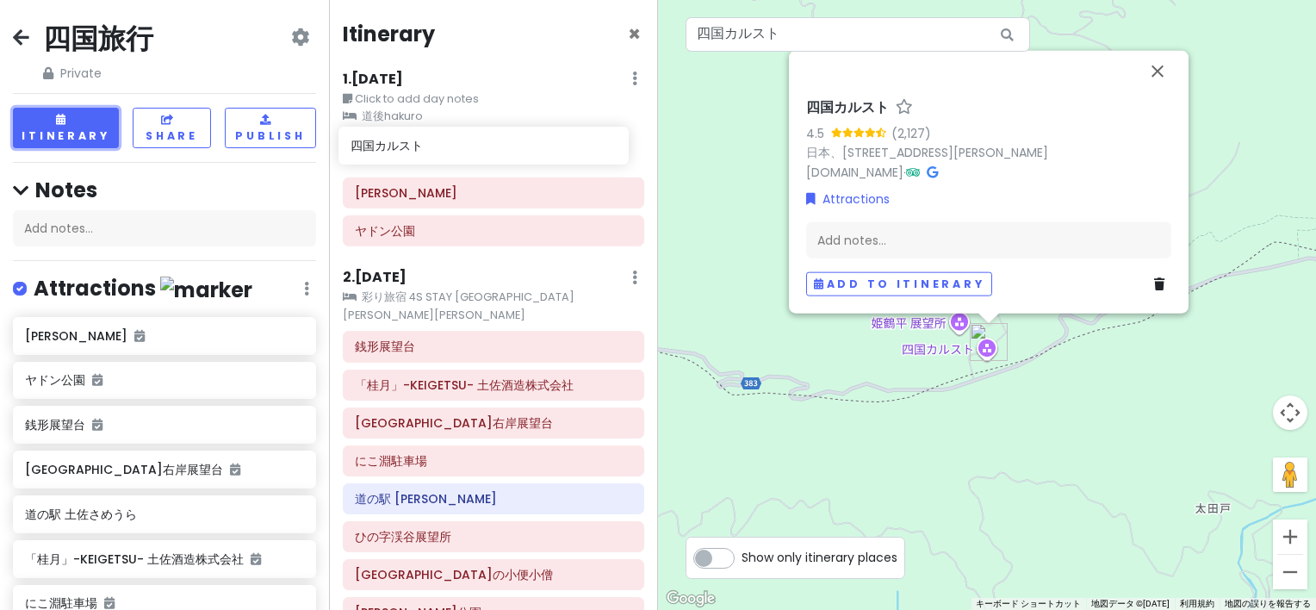
drag, startPoint x: 143, startPoint y: 343, endPoint x: 468, endPoint y: 155, distance: 375.0
click at [468, 155] on div "四国旅行 Private Change Dates Make a Copy Delete Trip Go Pro ⚡️ Give Feedback 💡 Sup…" at bounding box center [658, 305] width 1316 height 610
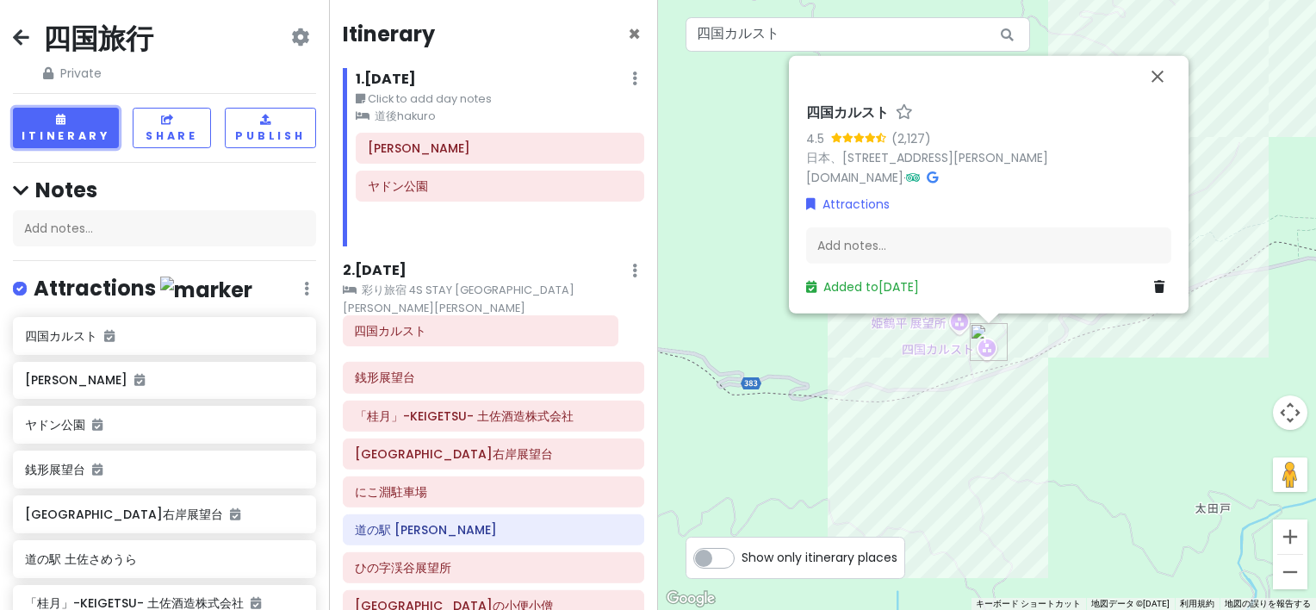
drag, startPoint x: 408, startPoint y: 141, endPoint x: 393, endPoint y: 325, distance: 184.1
click at [393, 324] on div "Itinerary × 1 . [DATE] Edit Day Notes Clear Lodging Delete Day Click to add day…" at bounding box center [493, 305] width 329 height 610
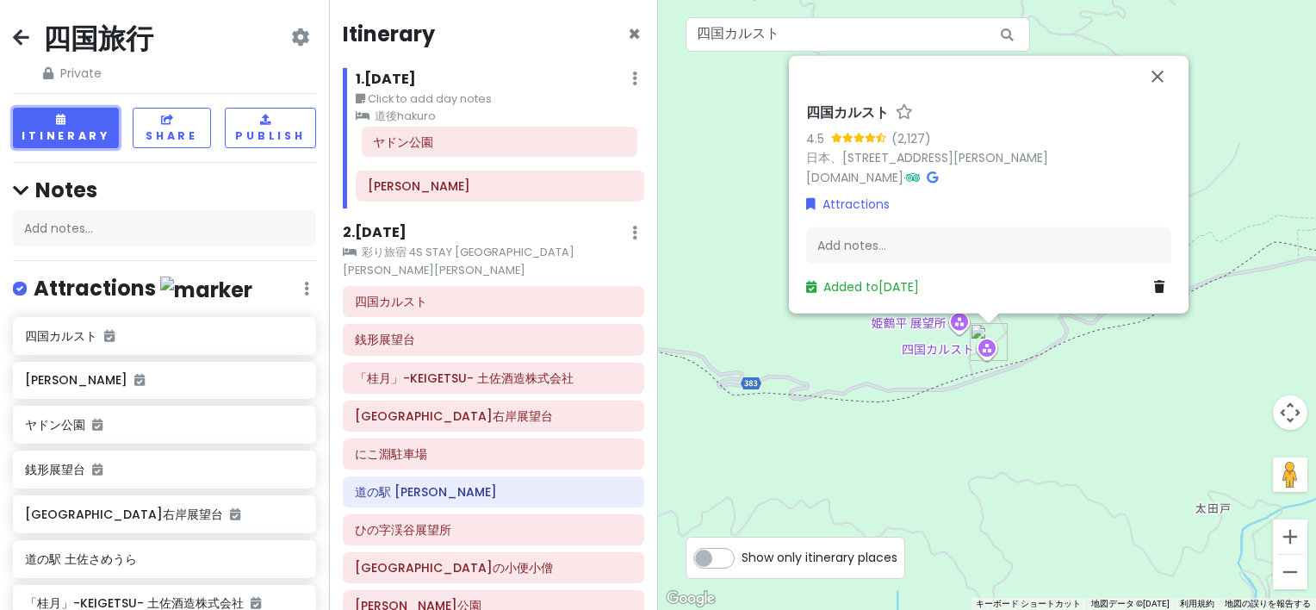
drag, startPoint x: 431, startPoint y: 191, endPoint x: 427, endPoint y: 156, distance: 35.6
click at [431, 152] on div "[PERSON_NAME][GEOGRAPHIC_DATA]" at bounding box center [500, 171] width 314 height 76
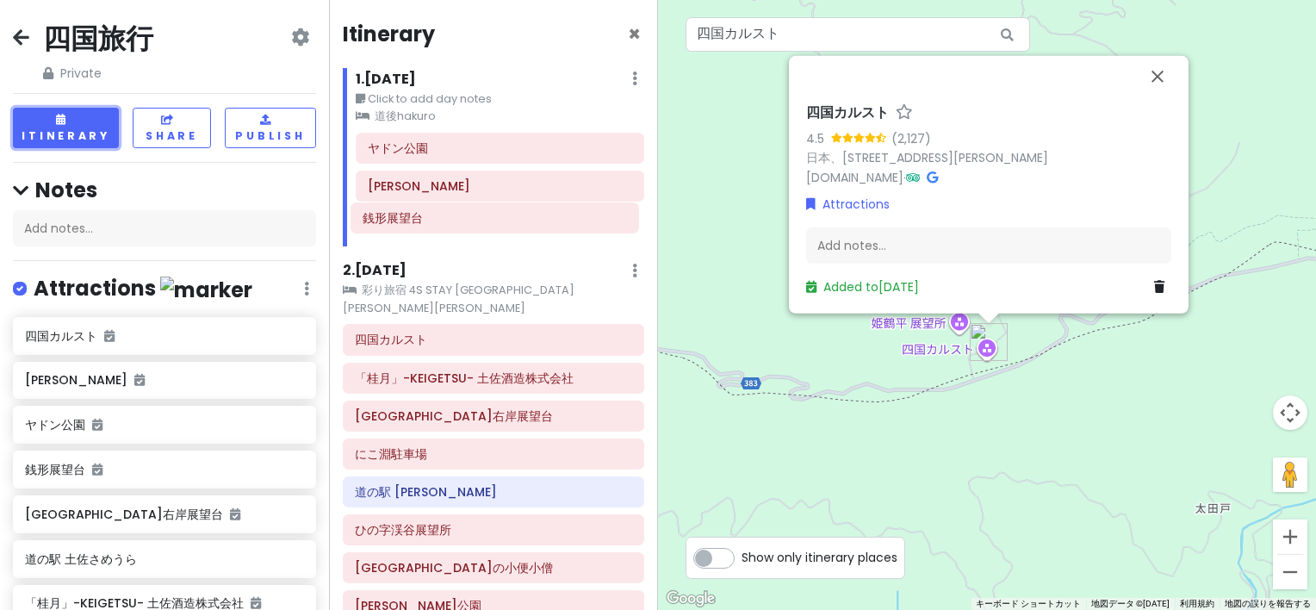
drag, startPoint x: 423, startPoint y: 328, endPoint x: 431, endPoint y: 225, distance: 103.6
click at [431, 225] on div "Itinerary × 1 . [DATE] Edit Day Notes Clear Lodging Delete Day Click to add day…" at bounding box center [493, 305] width 329 height 610
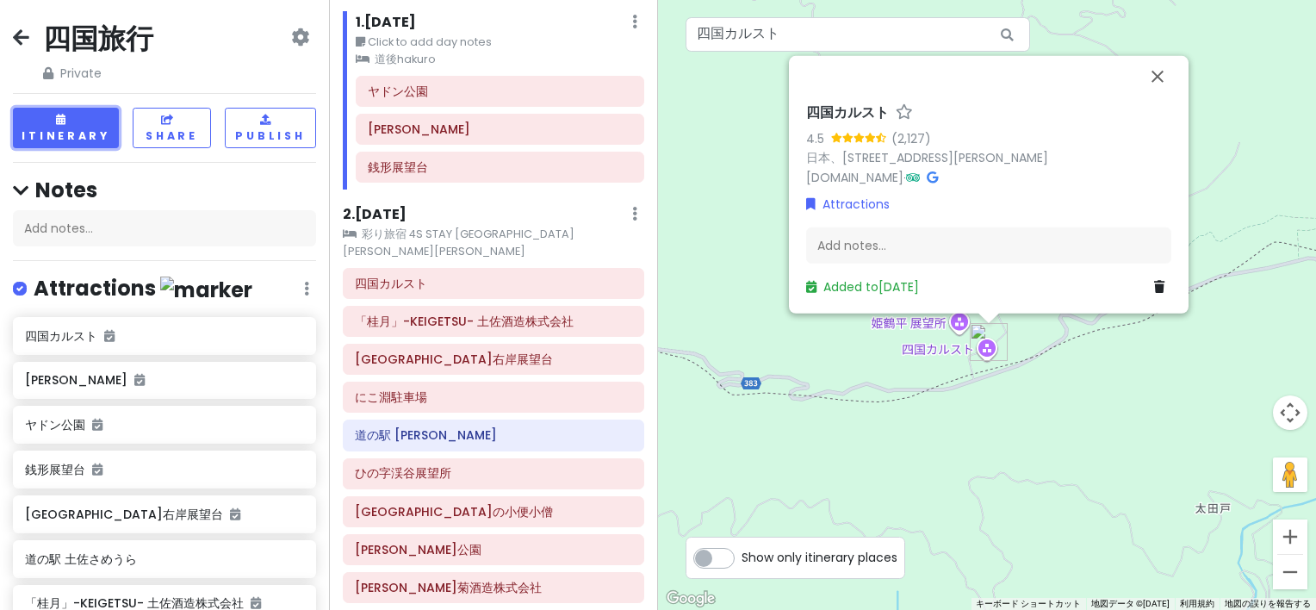
scroll to position [86, 0]
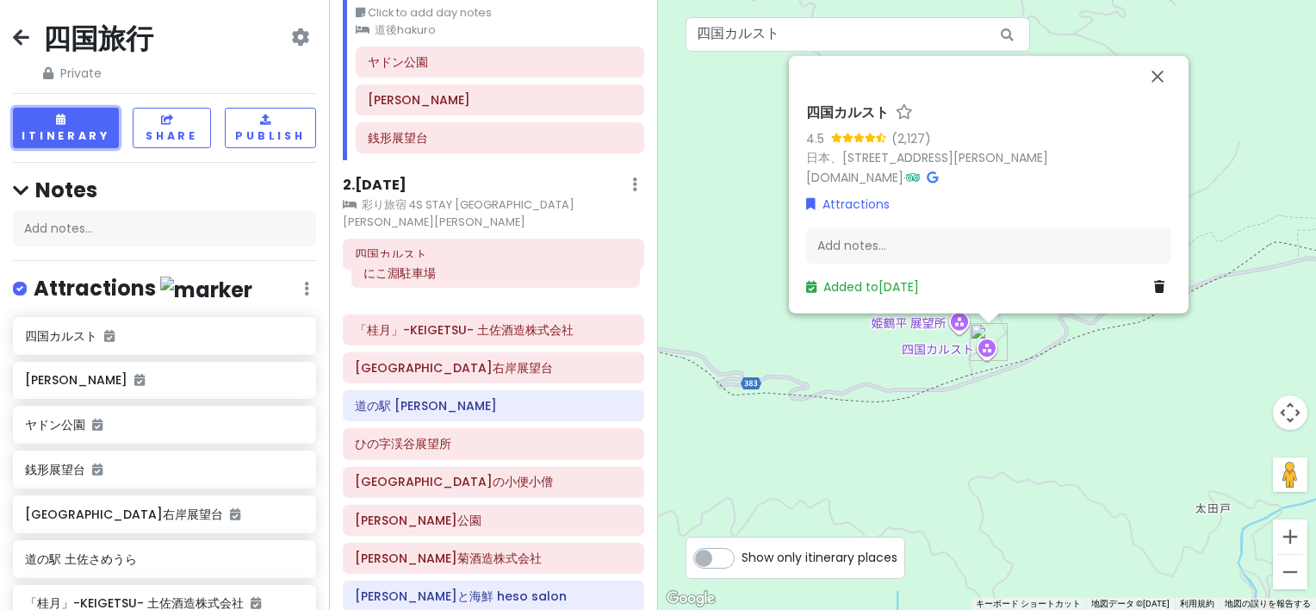
drag, startPoint x: 451, startPoint y: 362, endPoint x: 448, endPoint y: 282, distance: 80.2
click at [451, 160] on div "四国カルスト 「桂月」-KEIGETSU- 土佐酒造株式会社 [GEOGRAPHIC_DATA] に[GEOGRAPHIC_DATA]の[GEOGRAPHIC…" at bounding box center [500, 104] width 314 height 114
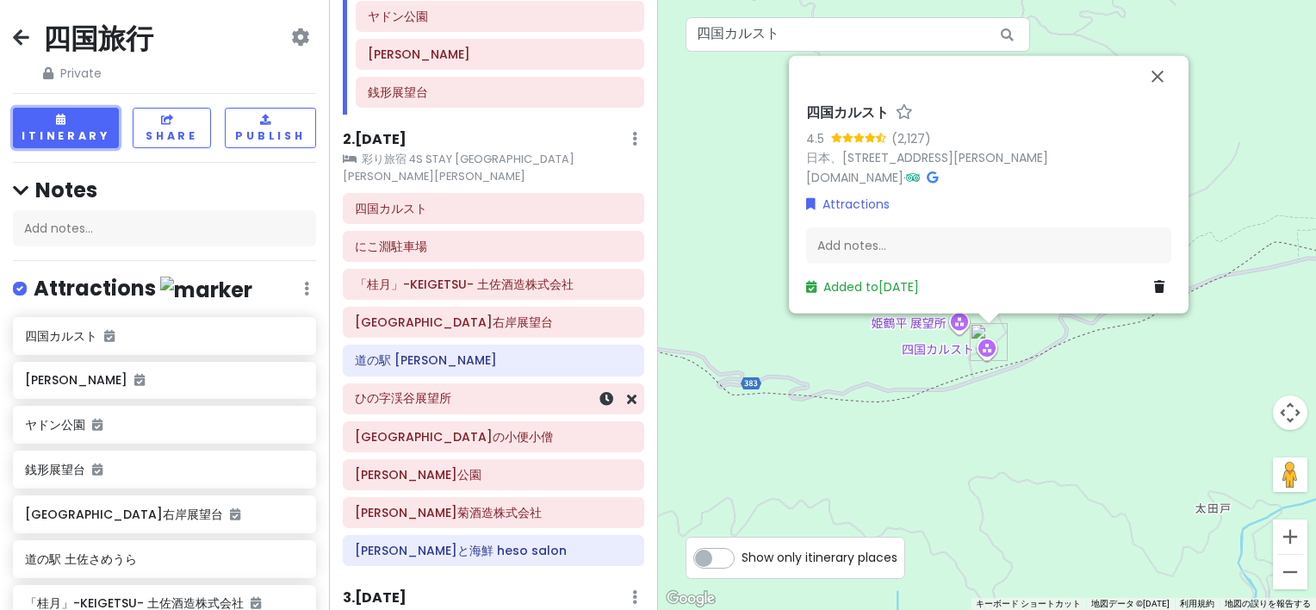
scroll to position [172, 0]
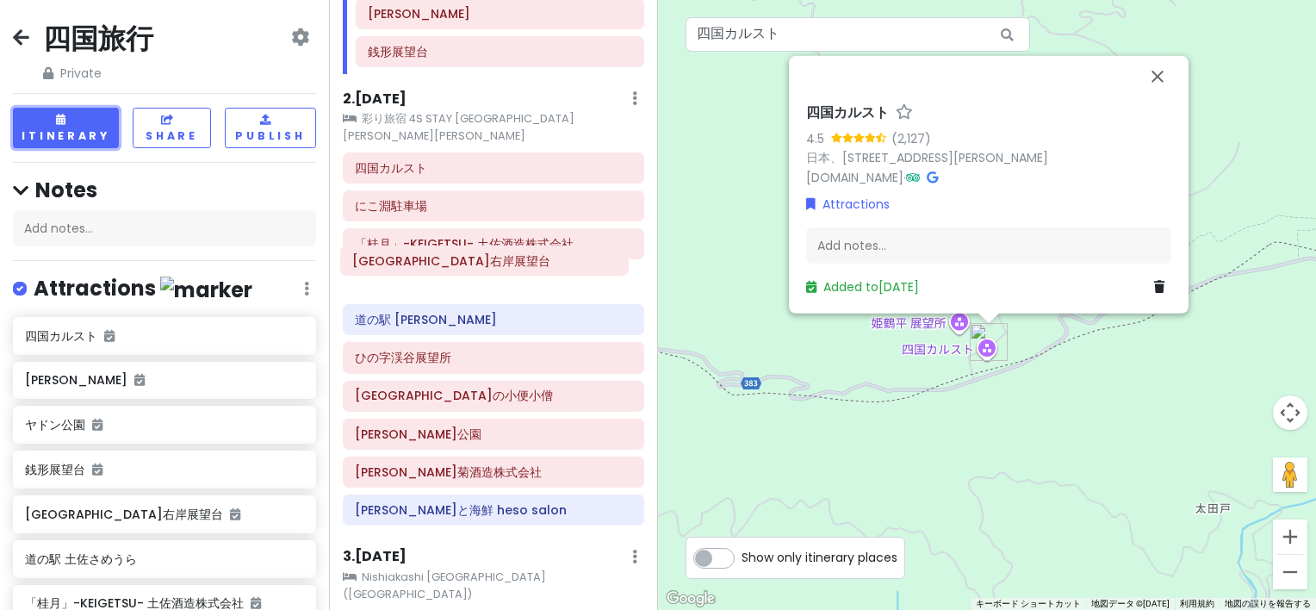
click at [489, 74] on div "四国カルスト にこ淵駐車場 「桂月」-KEIGETSU- 土佐酒造株式会社 [GEOGRAPHIC_DATA]の[GEOGRAPHIC_DATA][PERSO…" at bounding box center [500, 17] width 314 height 114
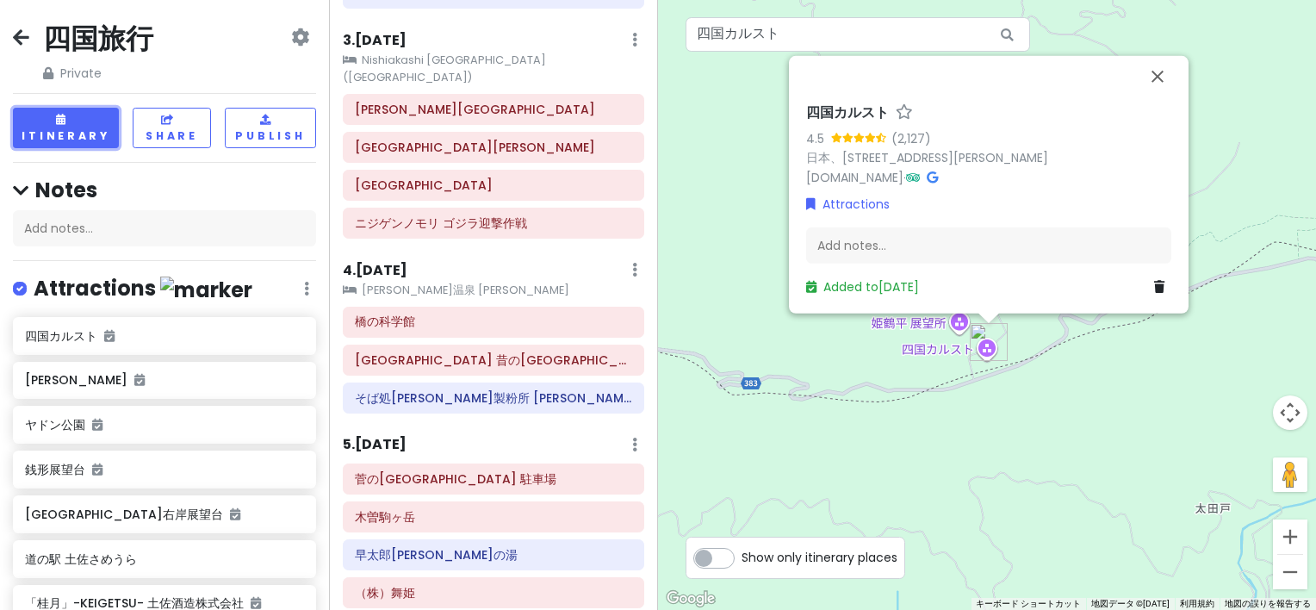
scroll to position [726, 0]
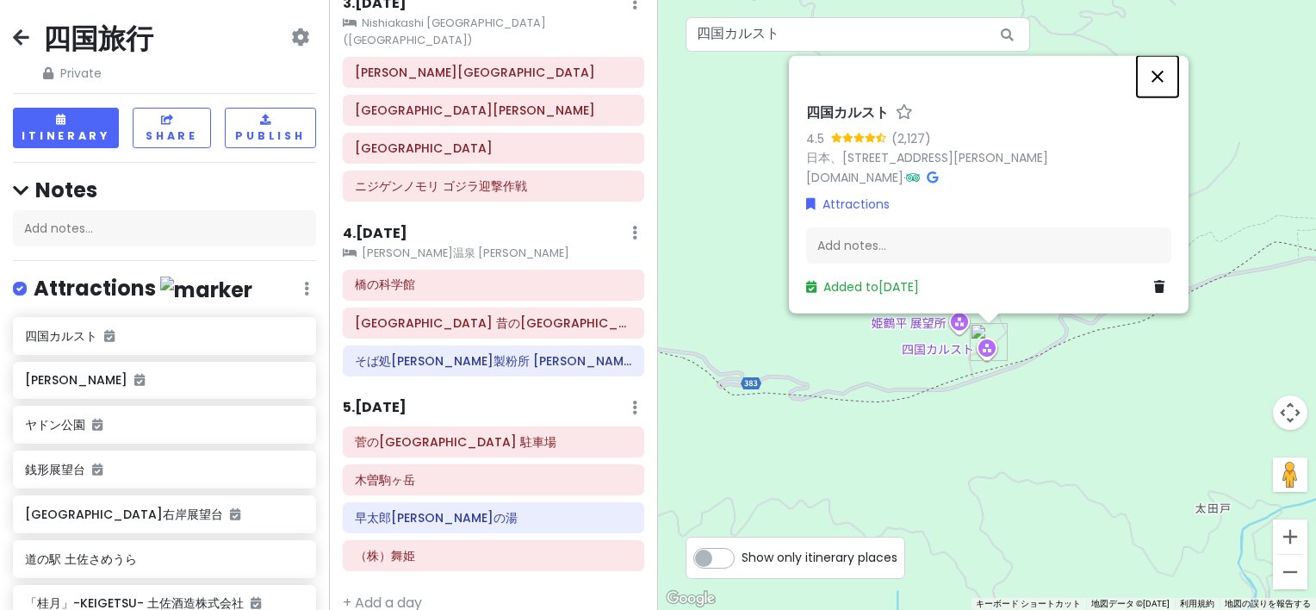
click at [1164, 72] on button "閉じる" at bounding box center [1157, 76] width 41 height 41
